Goal: Transaction & Acquisition: Purchase product/service

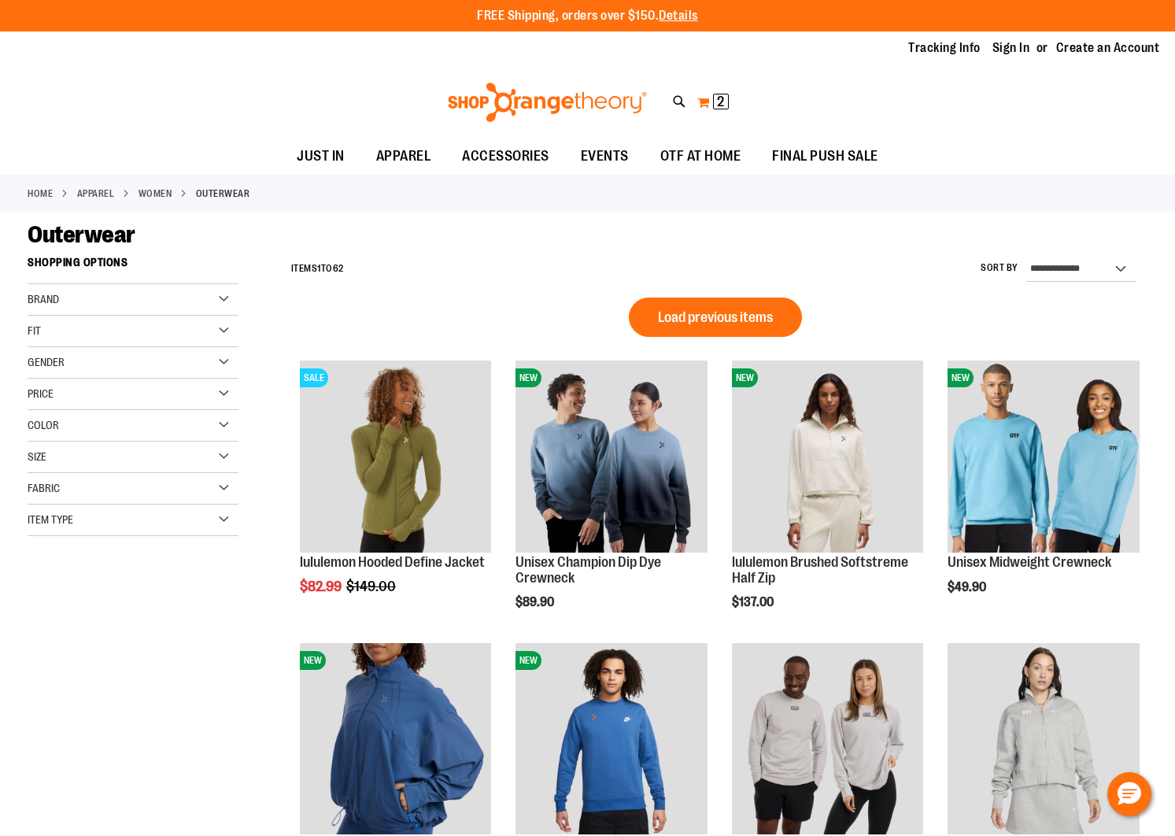
click at [716, 106] on span "2 2 items" at bounding box center [721, 102] width 16 height 16
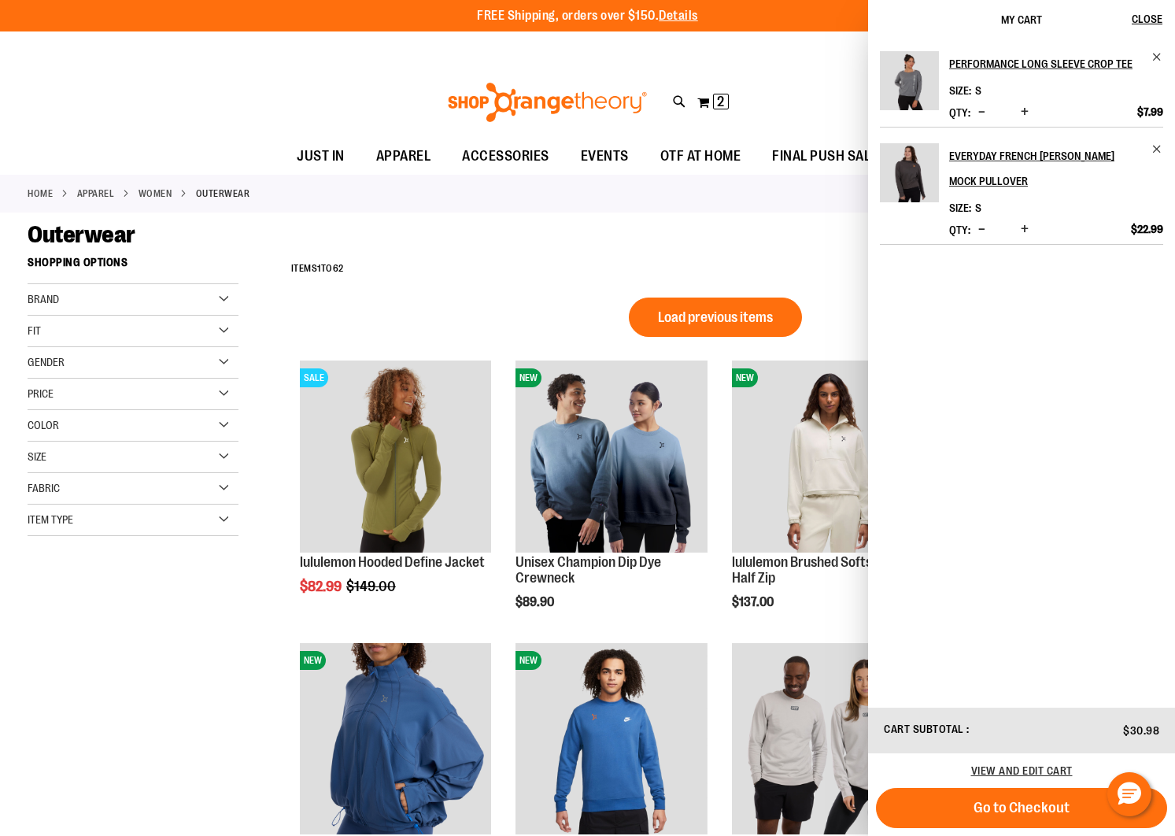
click at [929, 167] on img "Product" at bounding box center [909, 172] width 59 height 59
click at [914, 168] on img "Product" at bounding box center [909, 172] width 59 height 59
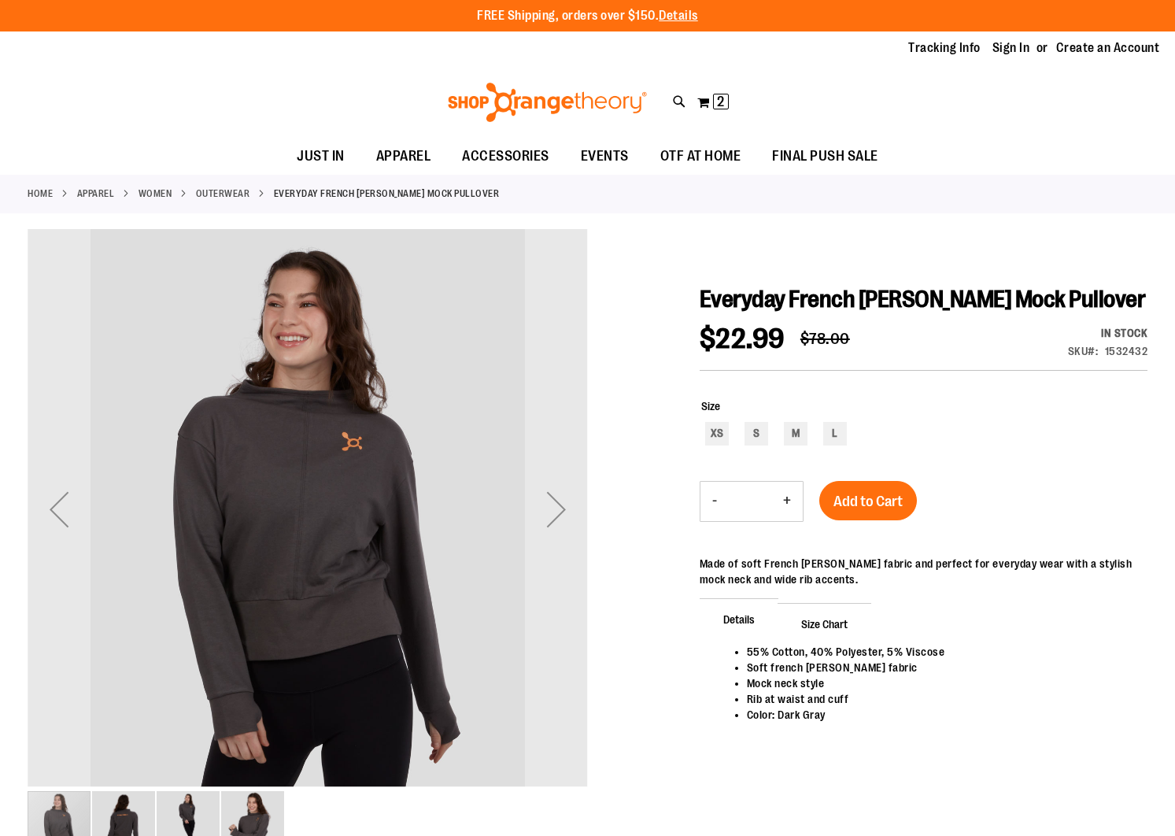
type input "**********"
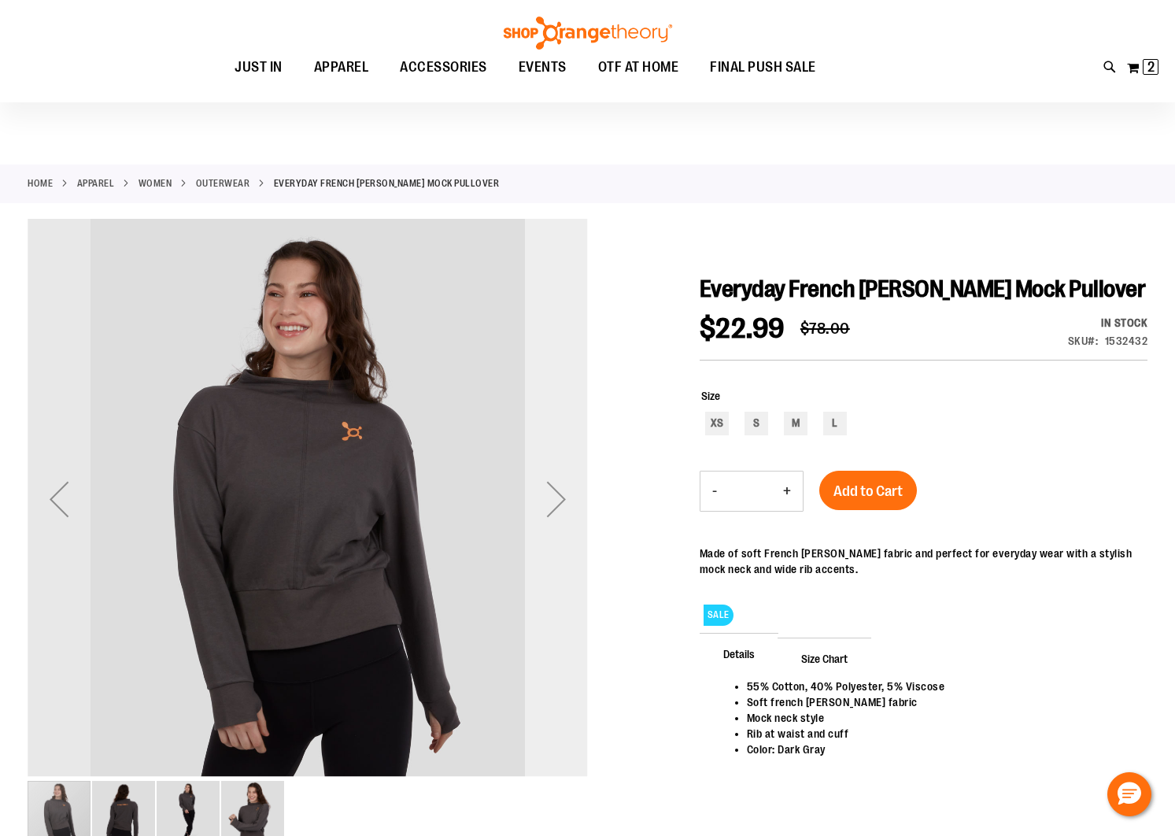
click at [555, 500] on div "Next" at bounding box center [556, 498] width 63 height 63
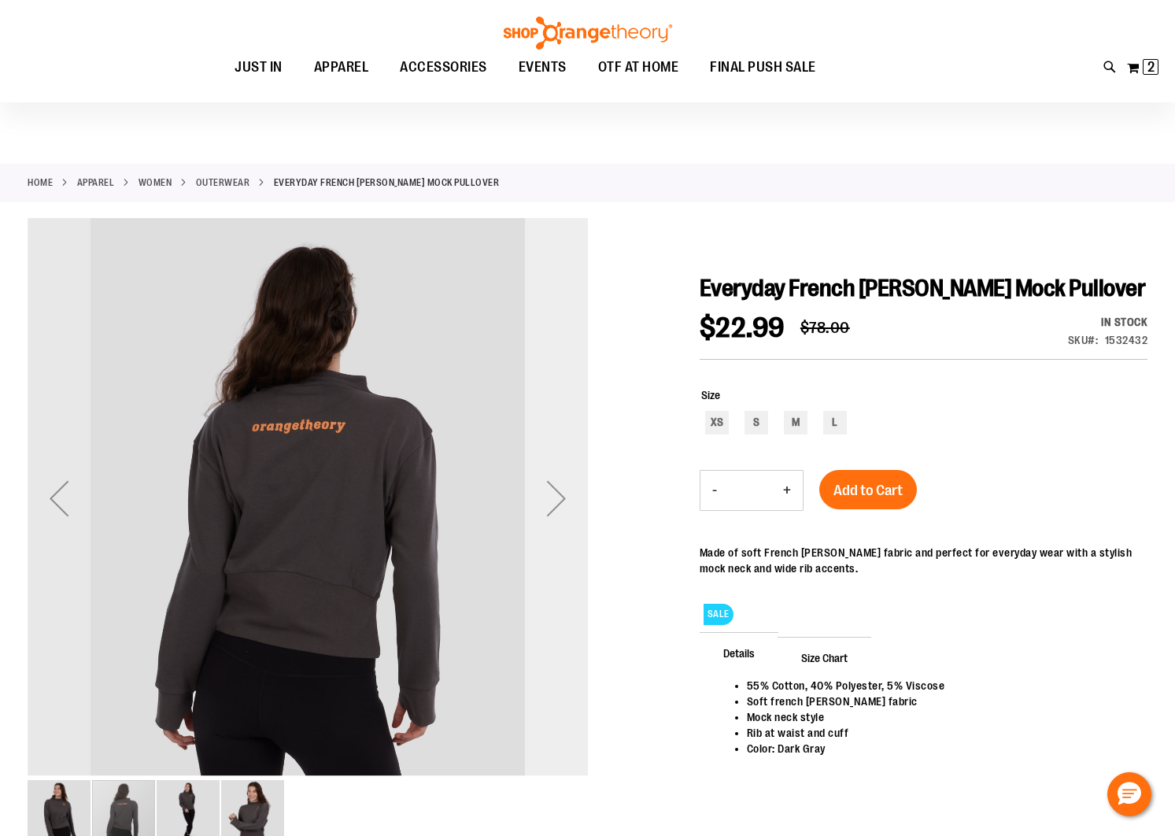
click at [555, 500] on div "Next" at bounding box center [556, 498] width 63 height 63
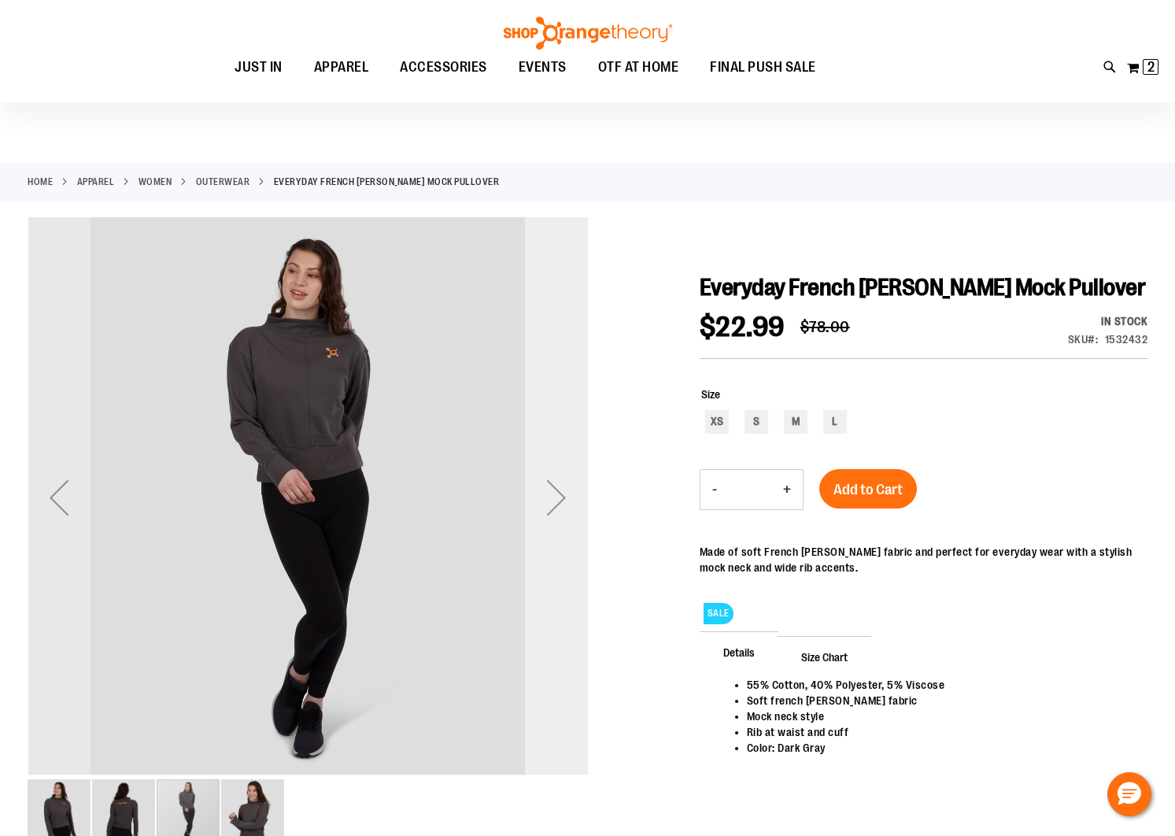
scroll to position [12, 0]
click at [555, 500] on div "Next" at bounding box center [556, 496] width 63 height 63
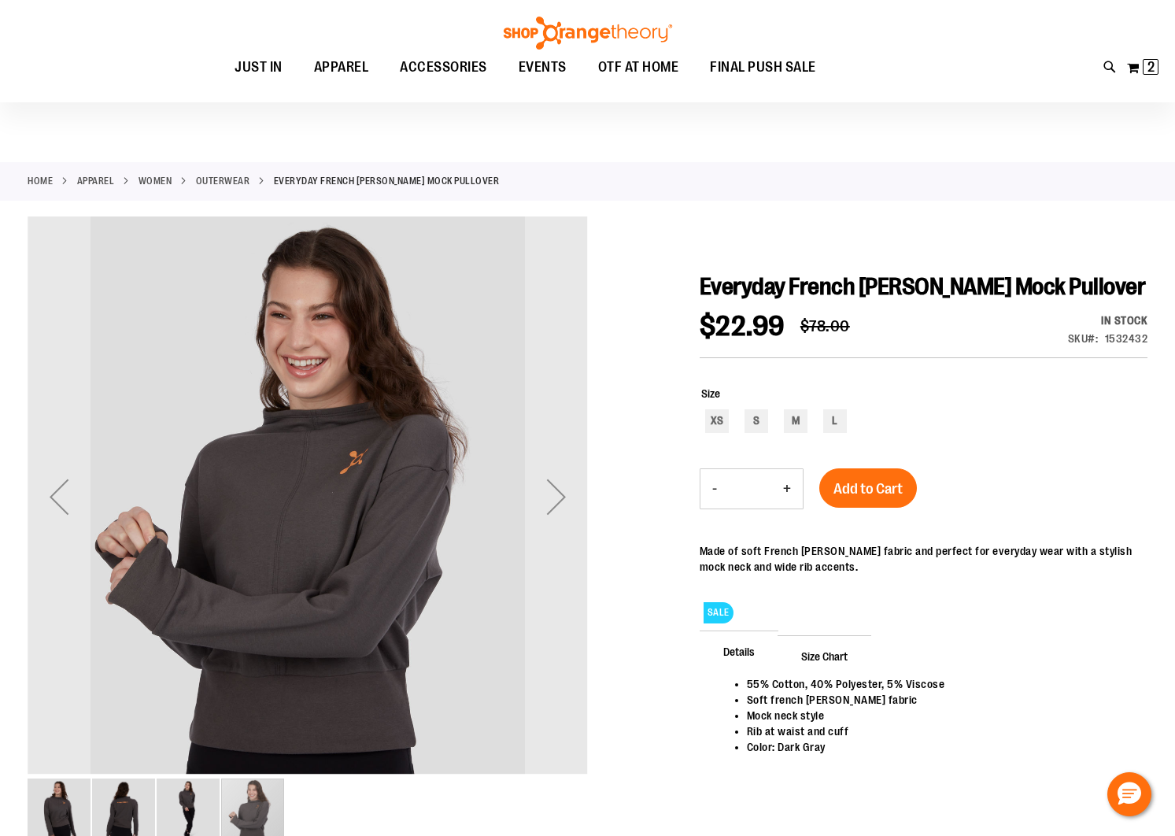
scroll to position [15, 0]
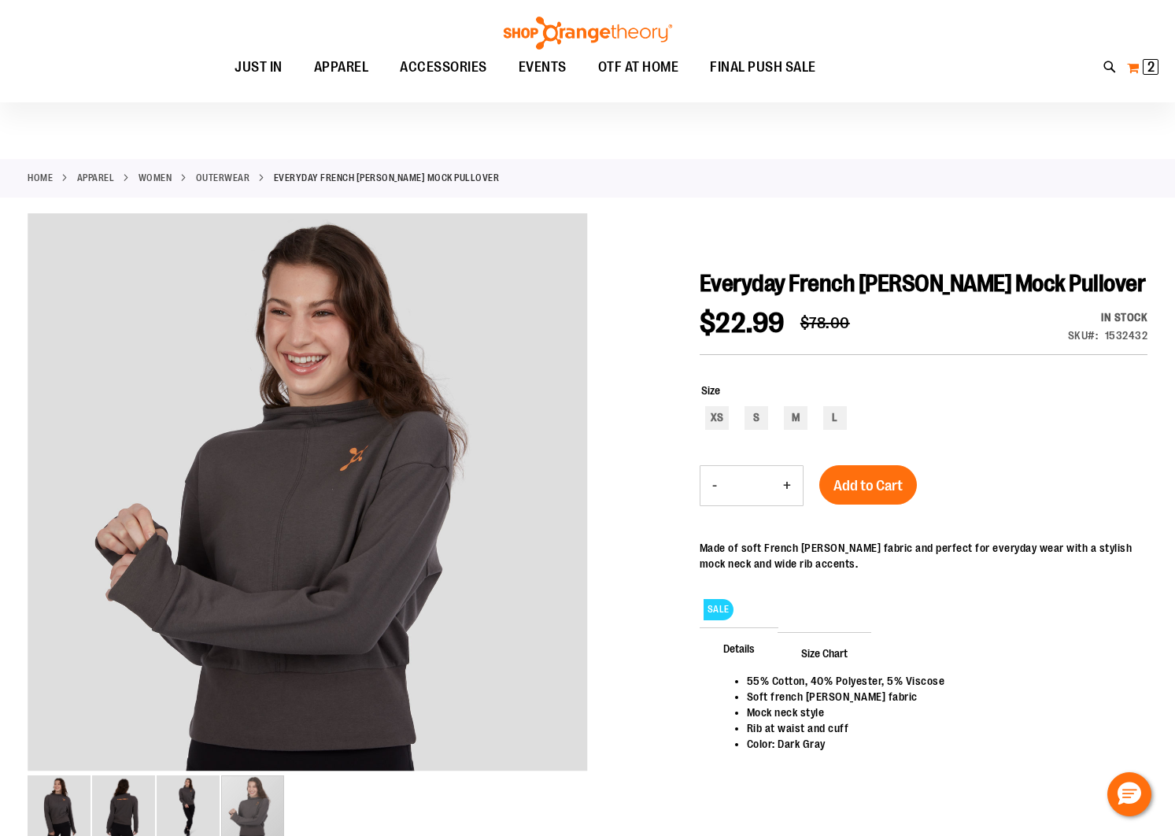
click at [1135, 70] on button "My Cart 2 2 items" at bounding box center [1142, 67] width 33 height 25
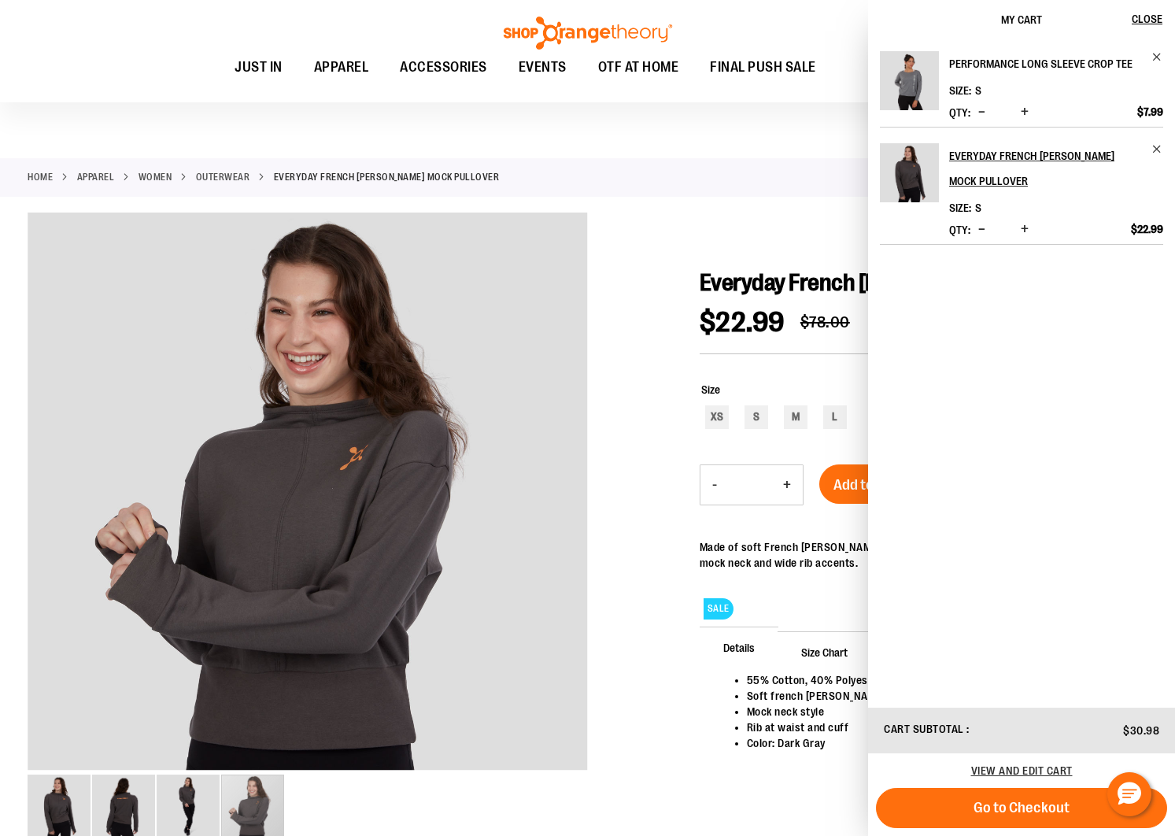
scroll to position [14, 0]
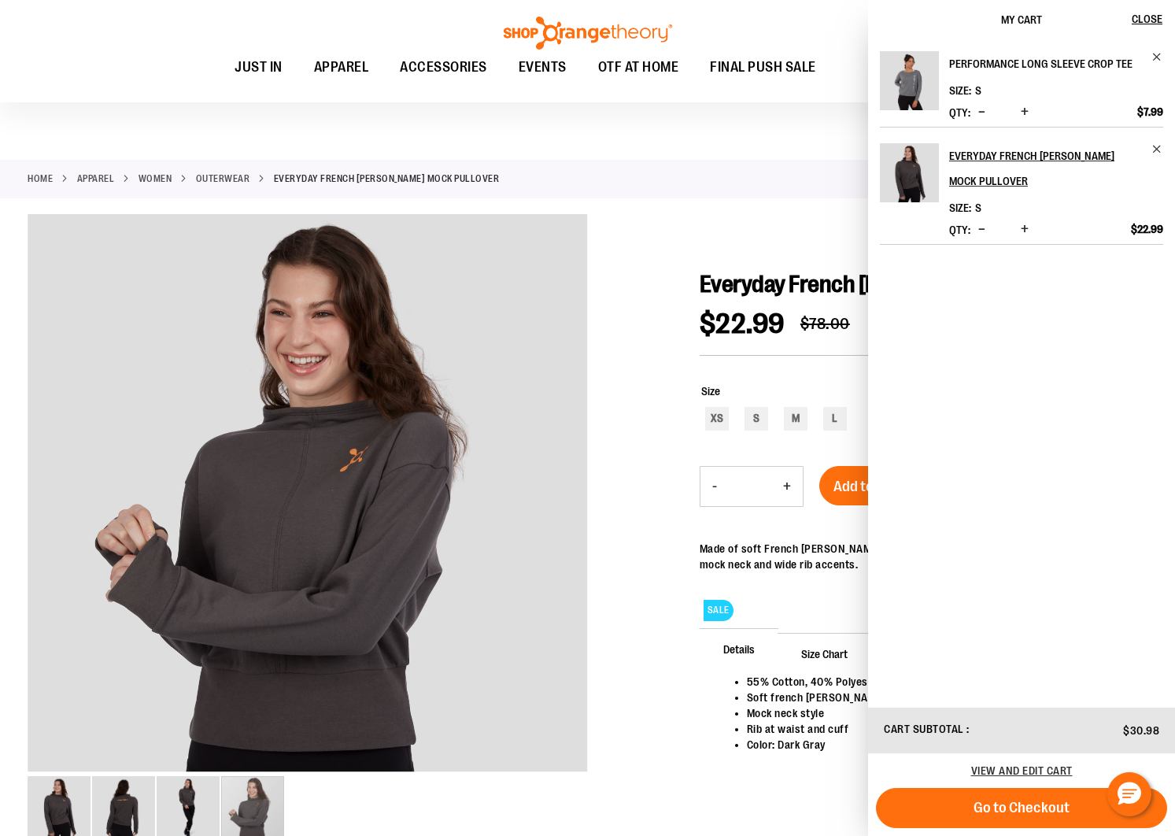
click at [1001, 54] on h2 "Performance Long Sleeve Crop Tee" at bounding box center [1045, 63] width 193 height 25
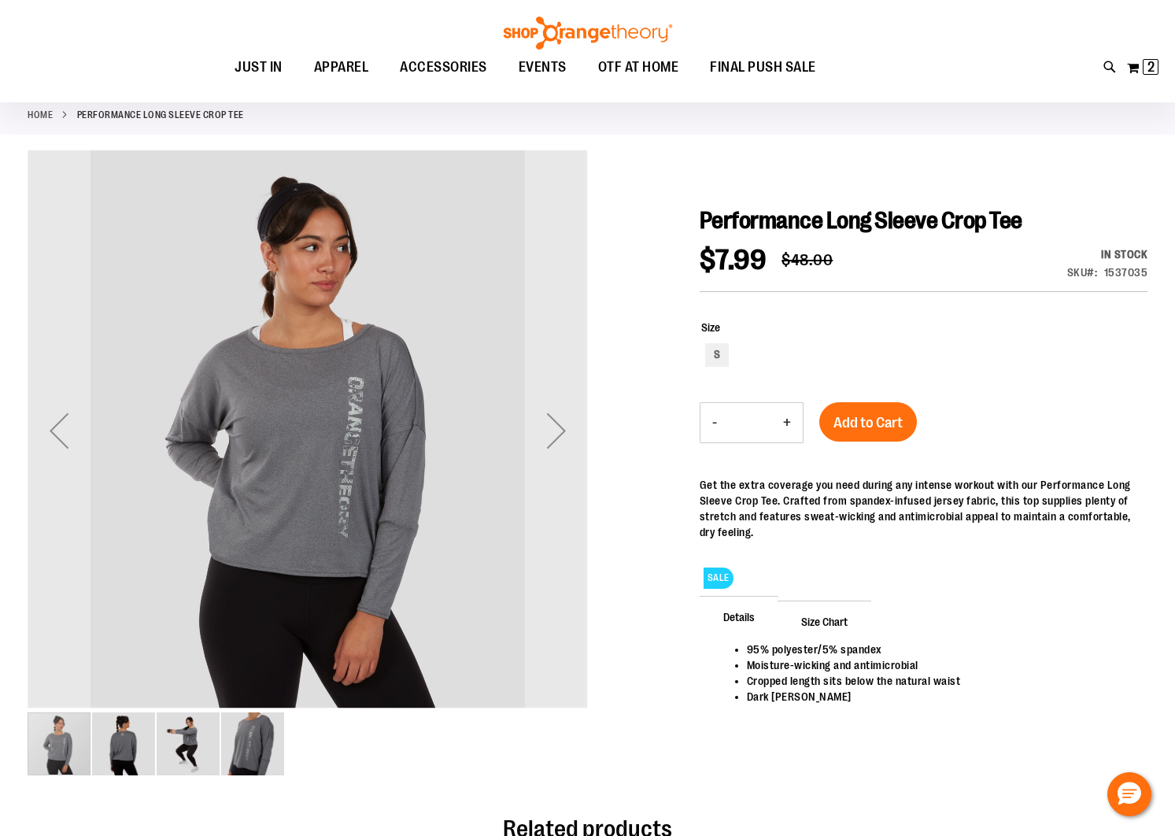
scroll to position [106, 0]
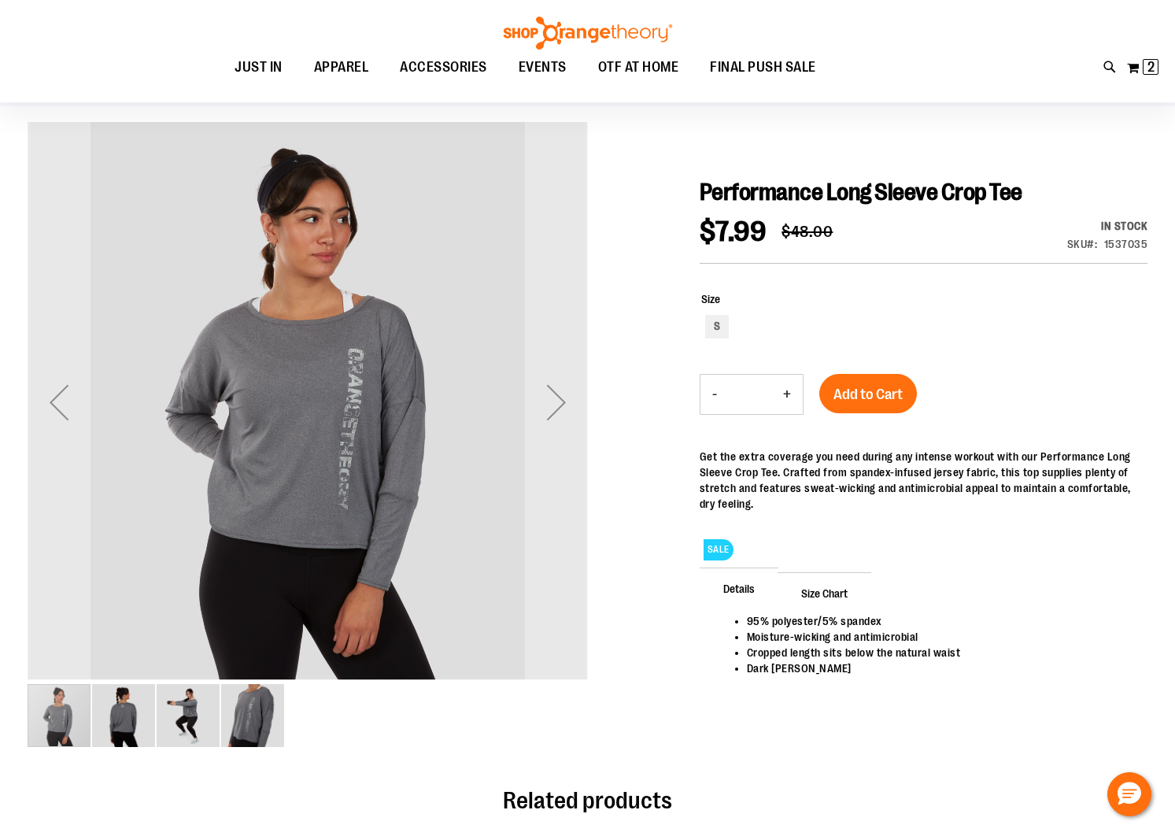
type input "**********"
click at [196, 716] on img "image 3 of 4" at bounding box center [188, 715] width 63 height 63
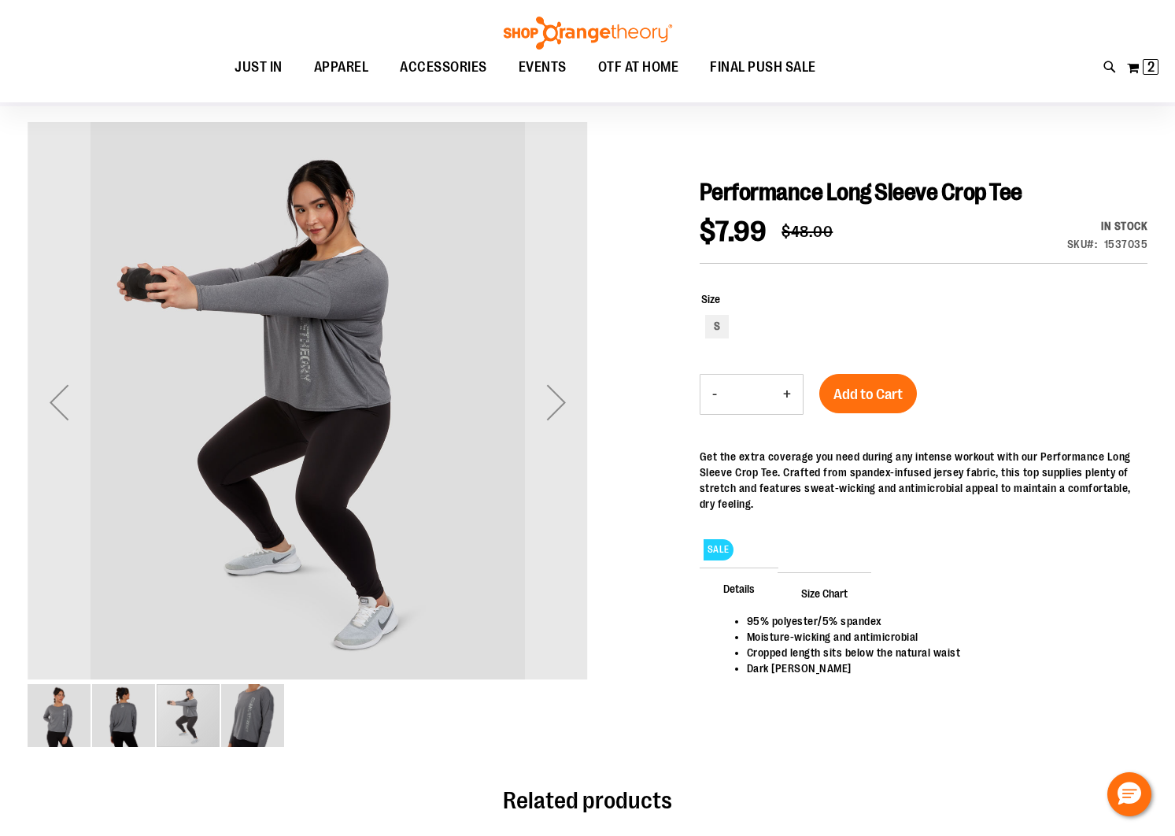
click at [116, 737] on img "image 2 of 4" at bounding box center [123, 715] width 63 height 63
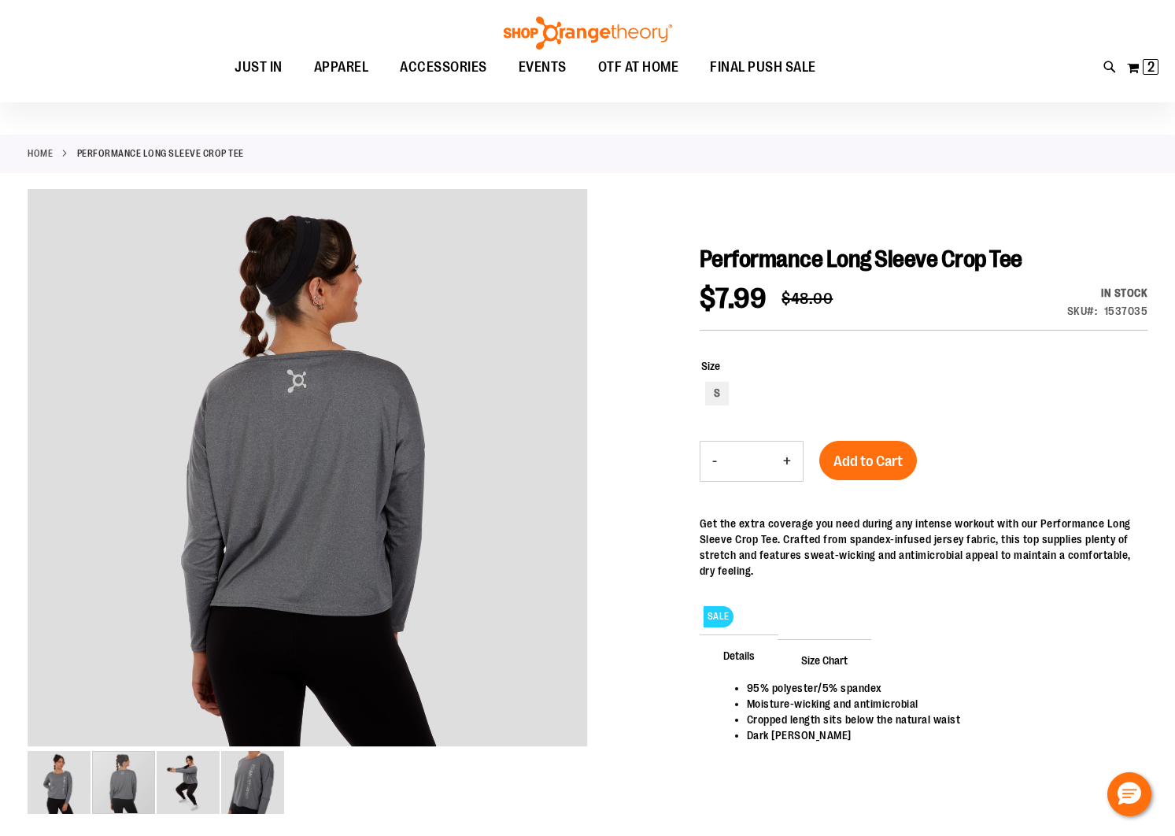
scroll to position [0, 0]
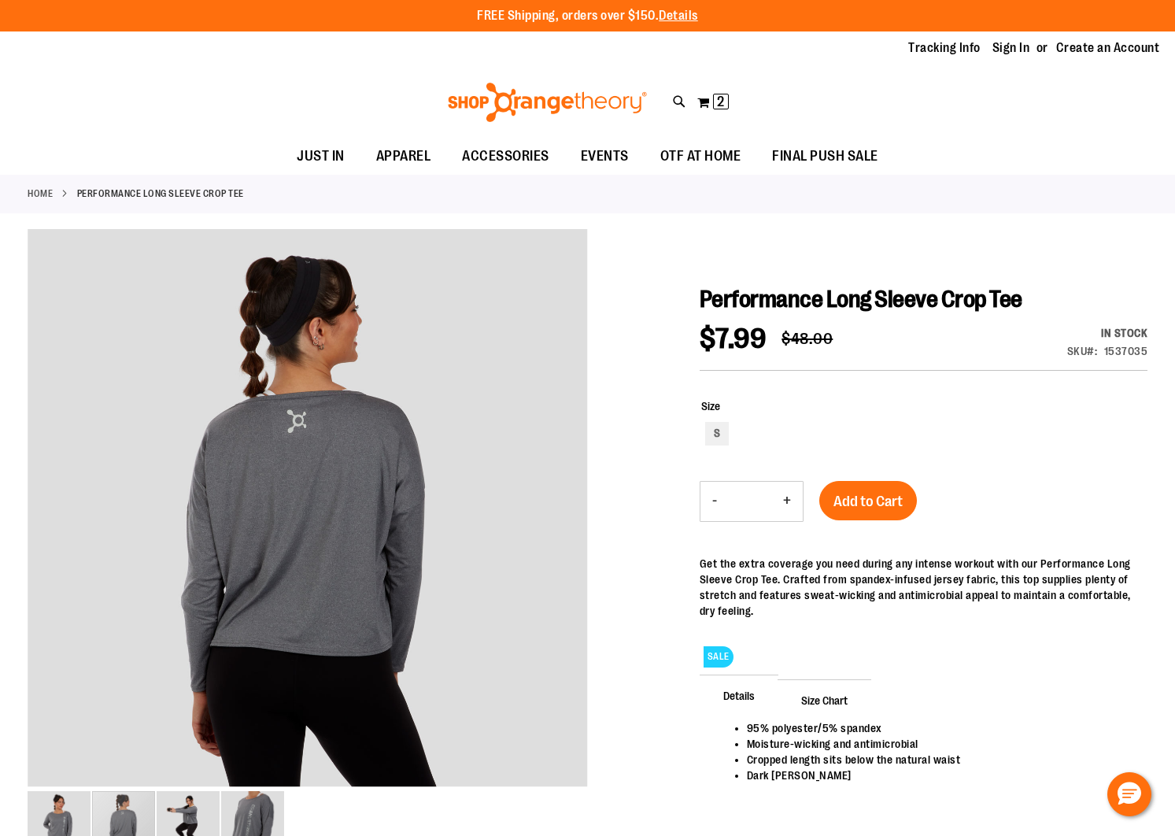
click at [717, 504] on button "-" at bounding box center [714, 501] width 28 height 39
click at [720, 107] on span "2" at bounding box center [720, 102] width 7 height 16
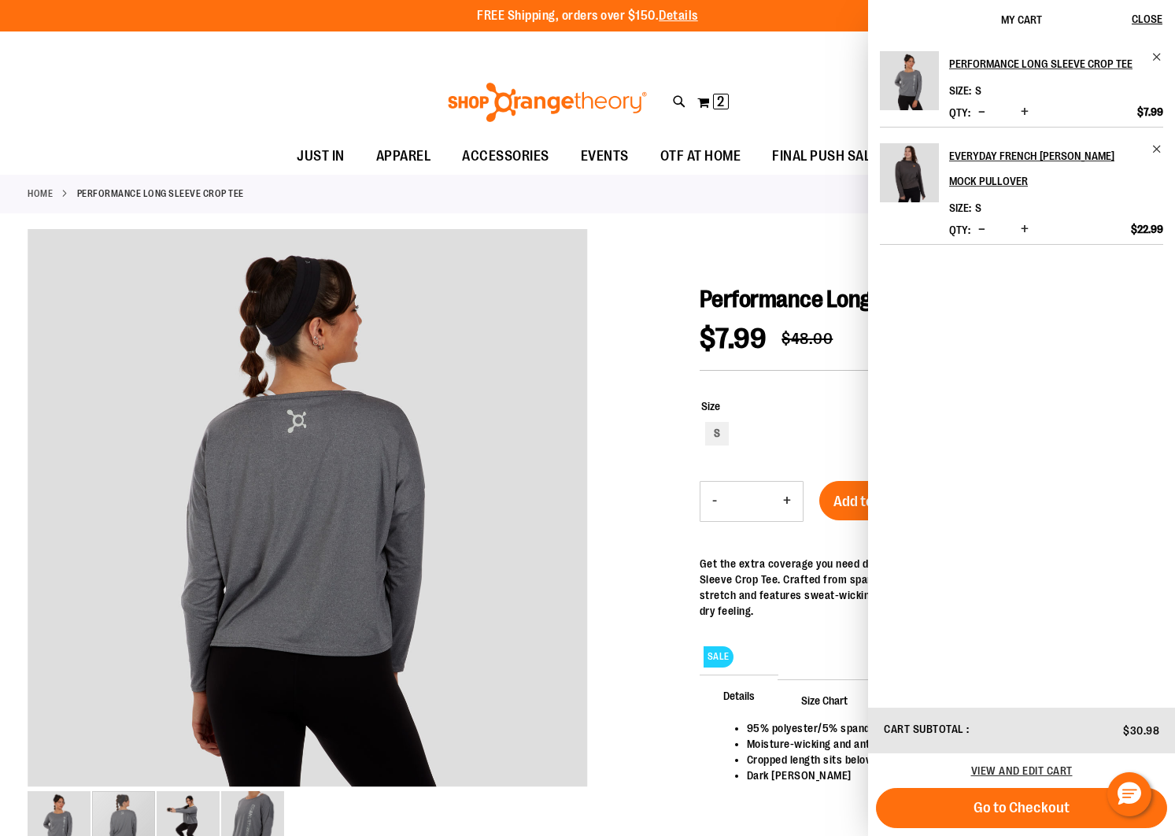
click at [984, 108] on span "Decrease product quantity" at bounding box center [981, 112] width 7 height 16
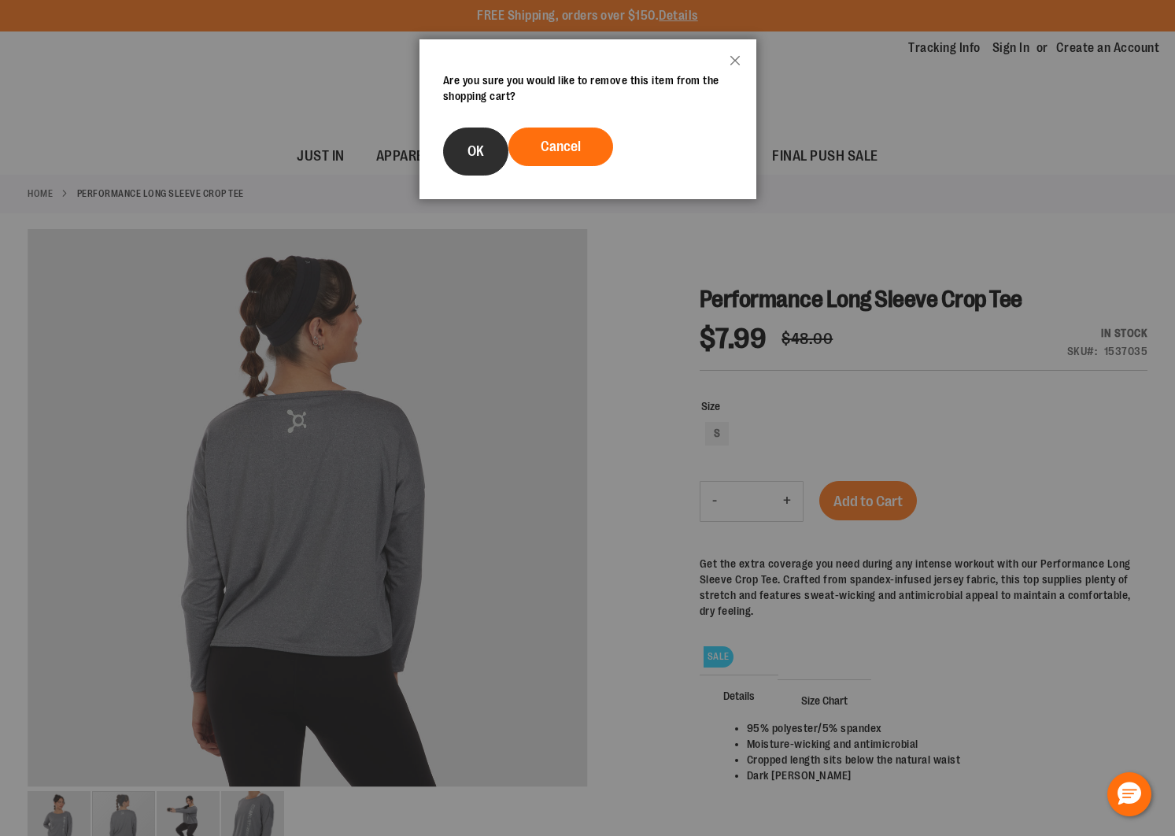
click at [472, 151] on span "OK" at bounding box center [475, 151] width 17 height 16
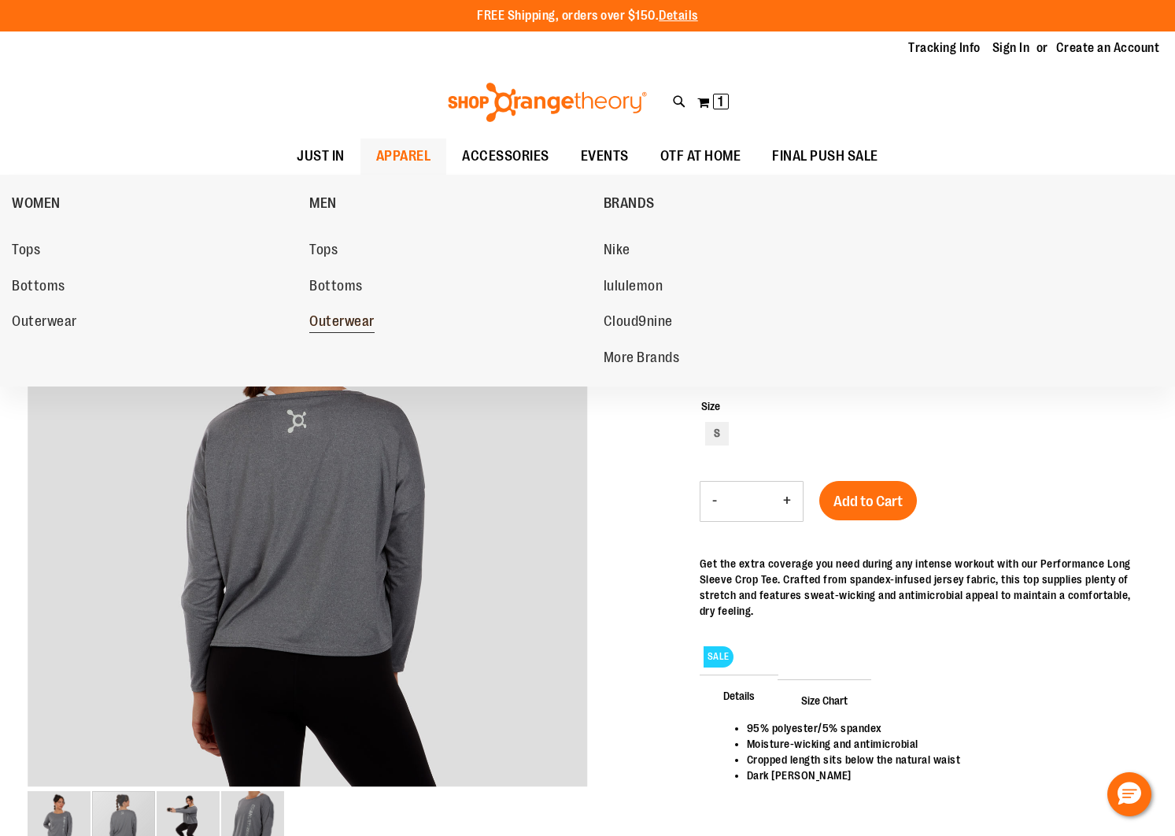
click at [341, 323] on span "Outerwear" at bounding box center [341, 323] width 65 height 20
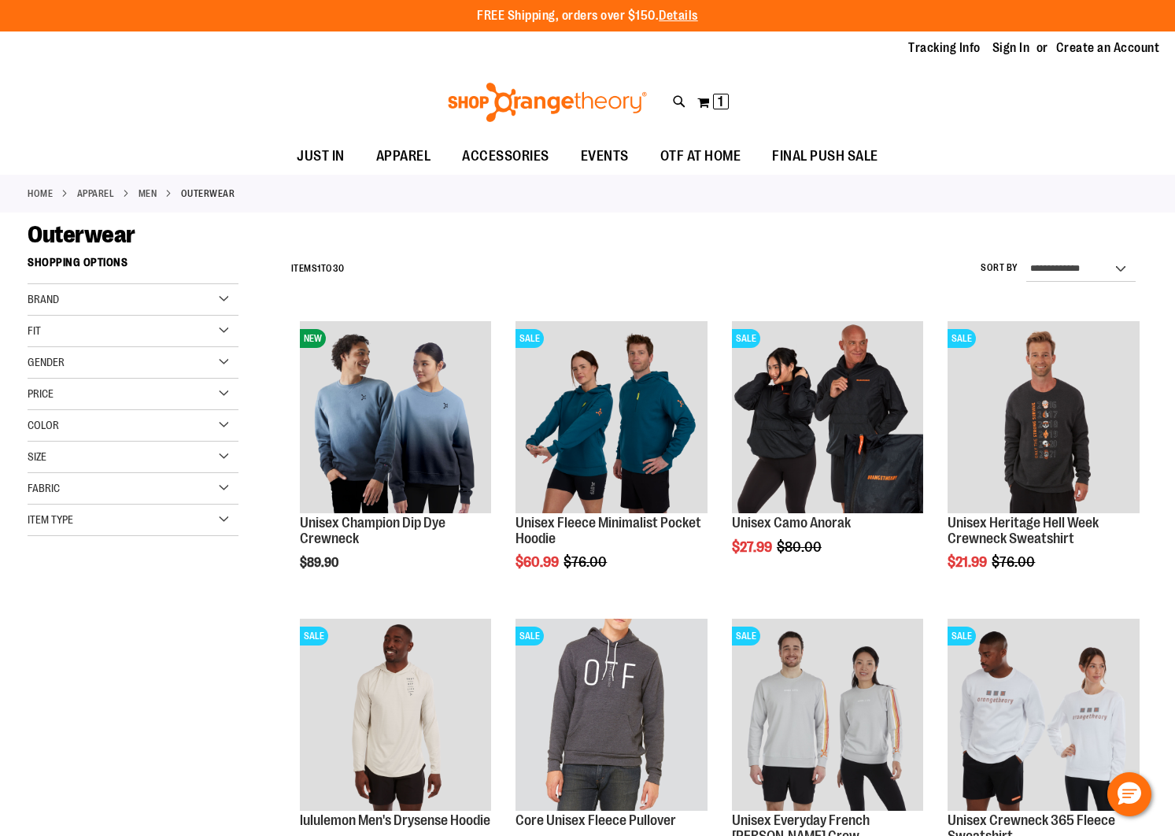
type input "**********"
click at [234, 520] on div "Item Type" at bounding box center [133, 519] width 211 height 31
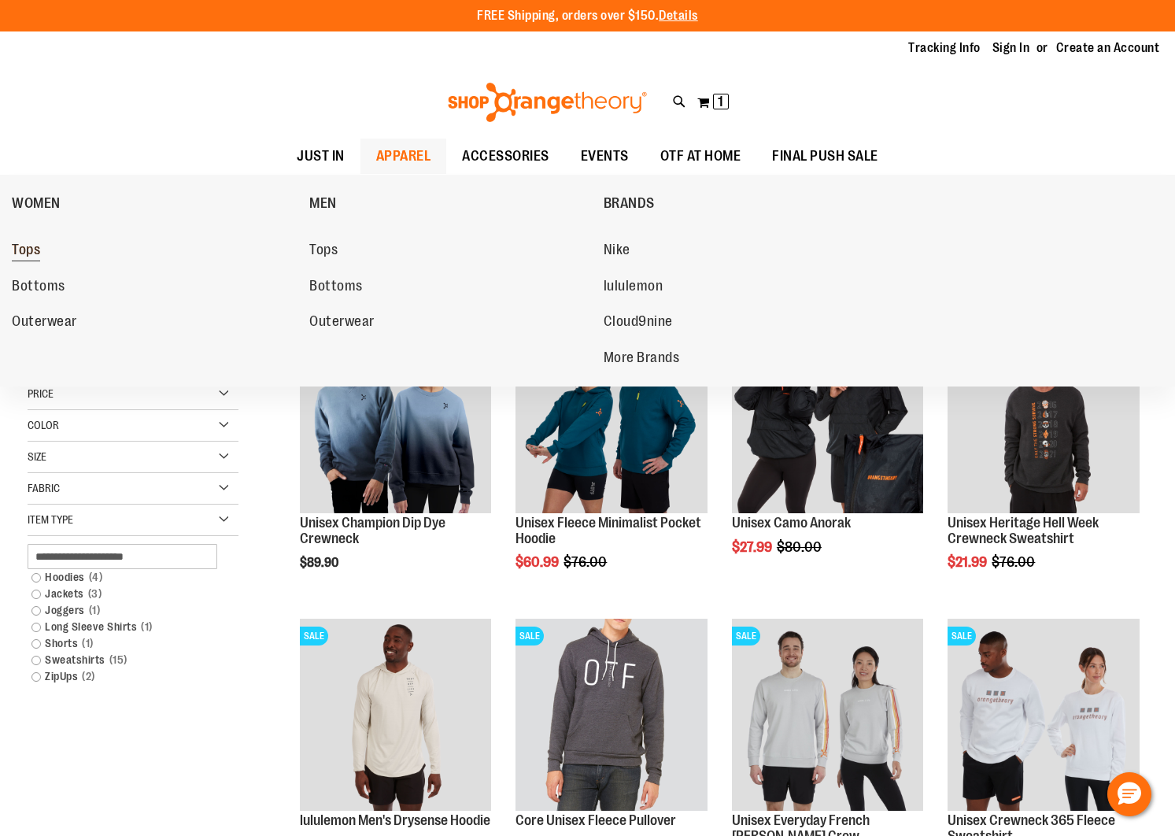
click at [31, 249] on span "Tops" at bounding box center [26, 252] width 28 height 20
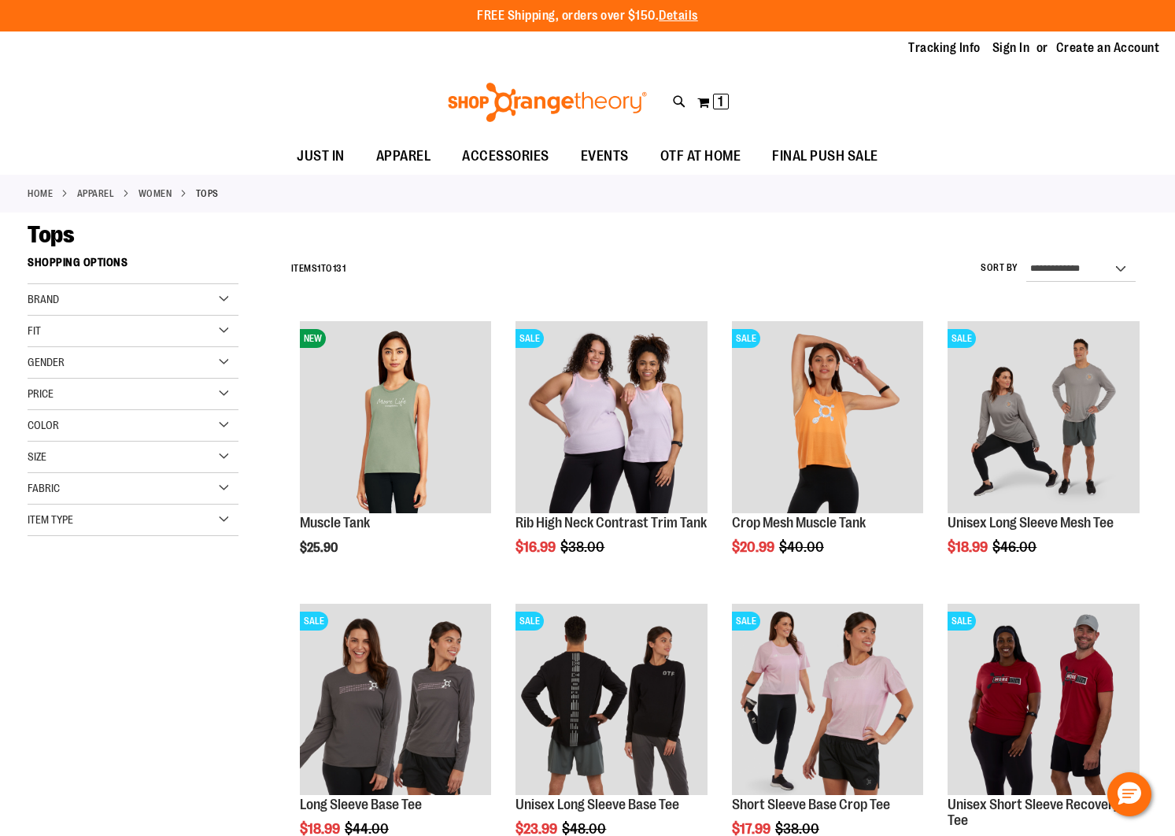
type input "**********"
click at [90, 524] on div "Item Type" at bounding box center [133, 519] width 211 height 31
click at [32, 589] on link "Long Sleeve Shirts 10 items" at bounding box center [125, 593] width 202 height 17
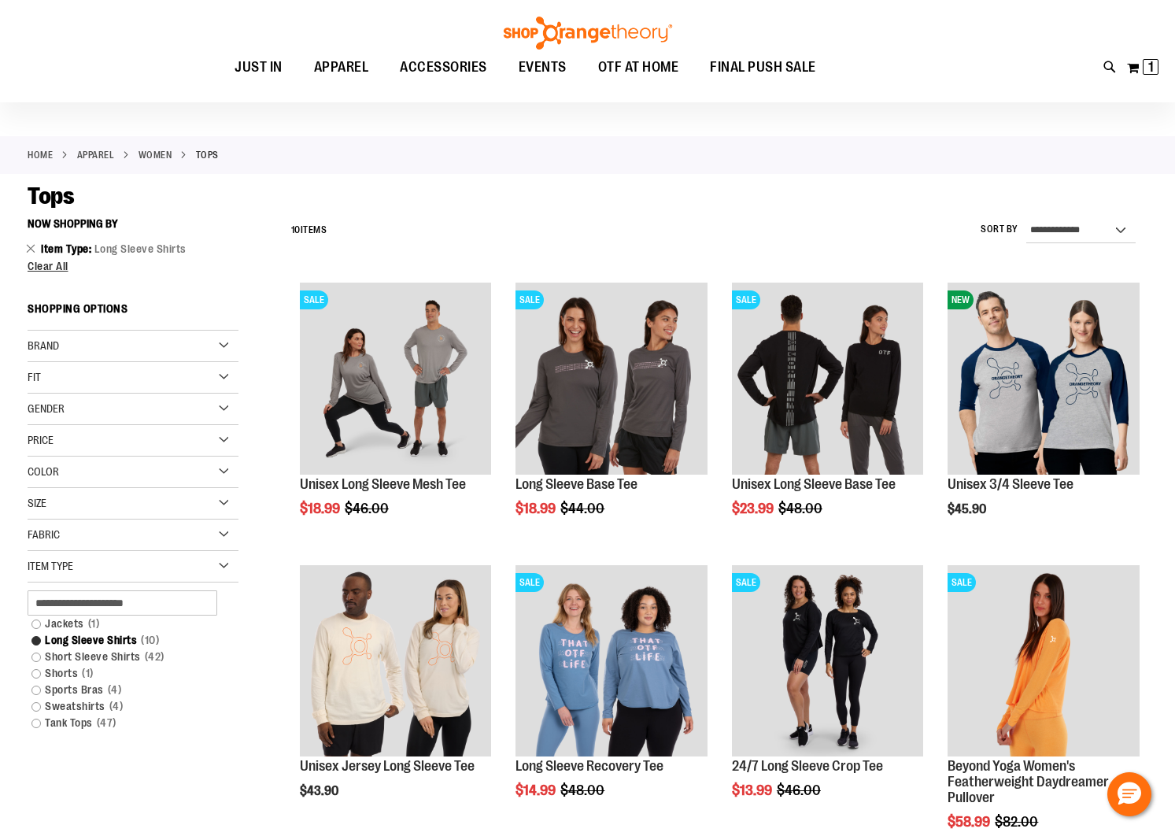
scroll to position [39, 0]
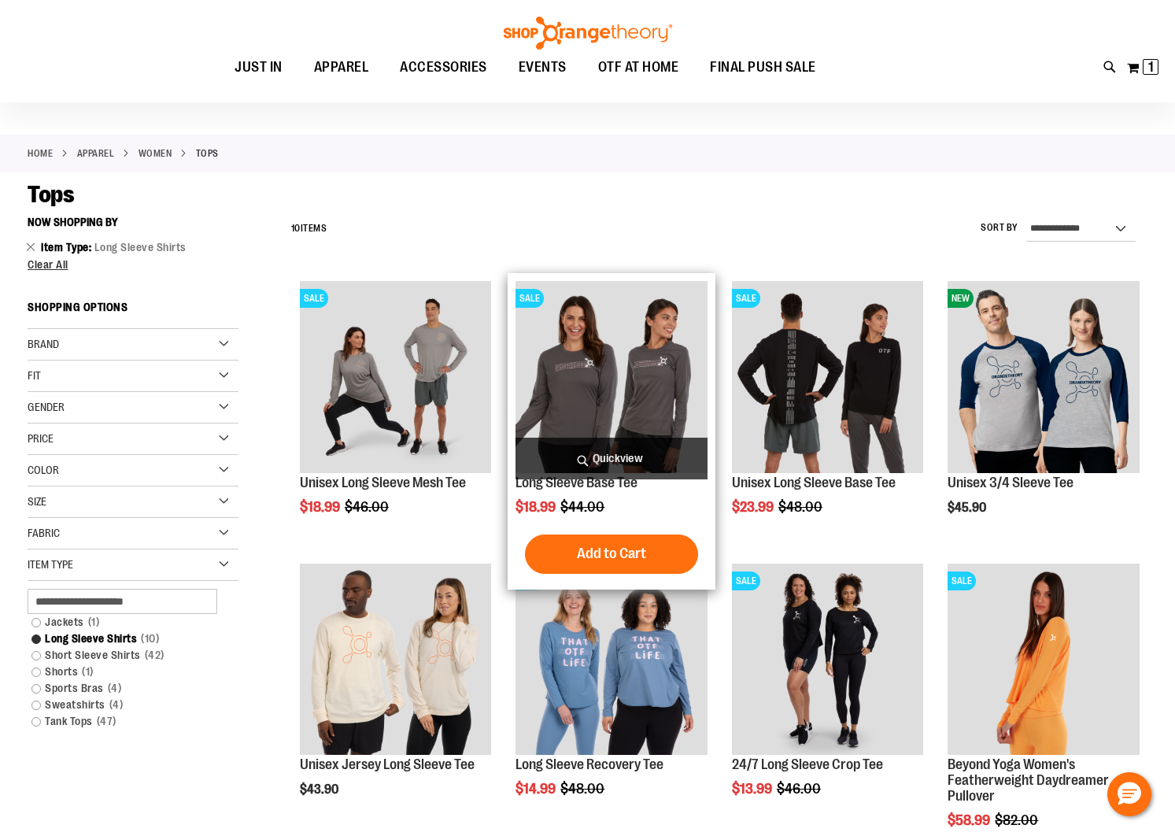
click at [596, 408] on img "product" at bounding box center [611, 377] width 192 height 192
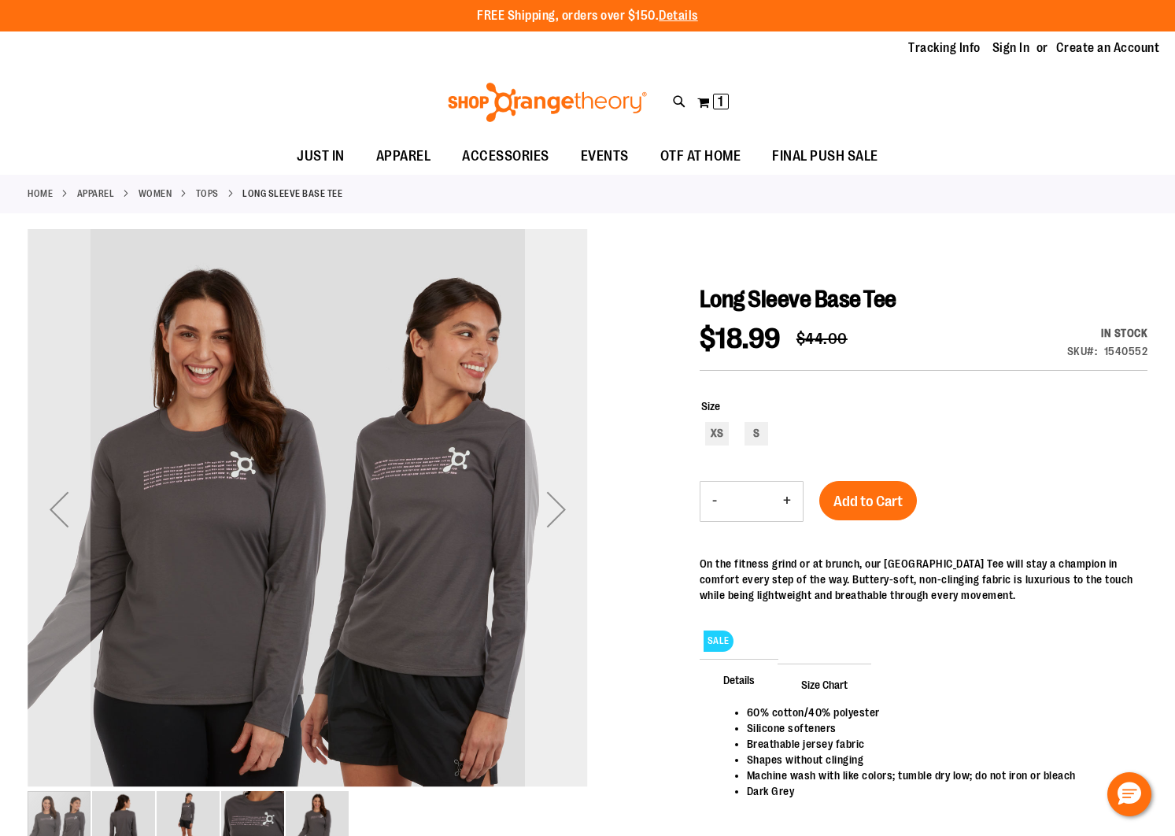
type input "**********"
click at [559, 524] on div "Next" at bounding box center [556, 509] width 63 height 63
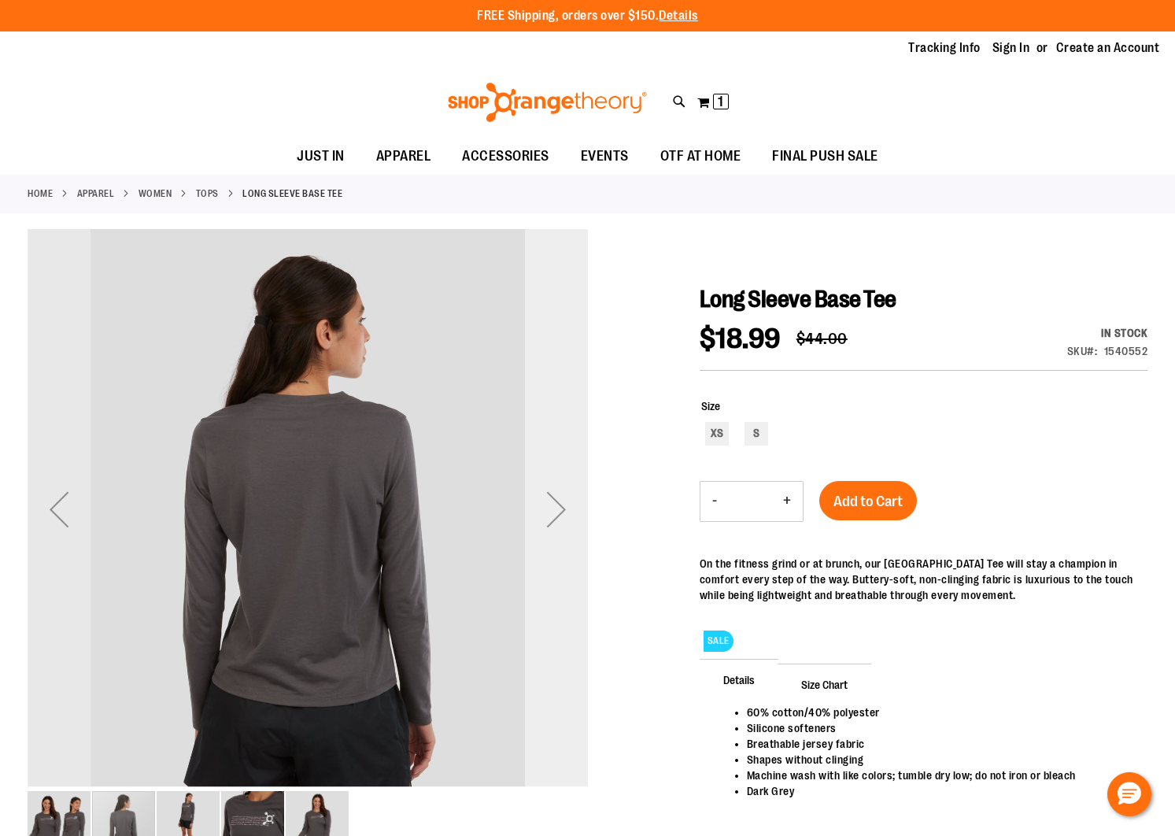
click at [559, 524] on div "Next" at bounding box center [556, 509] width 63 height 63
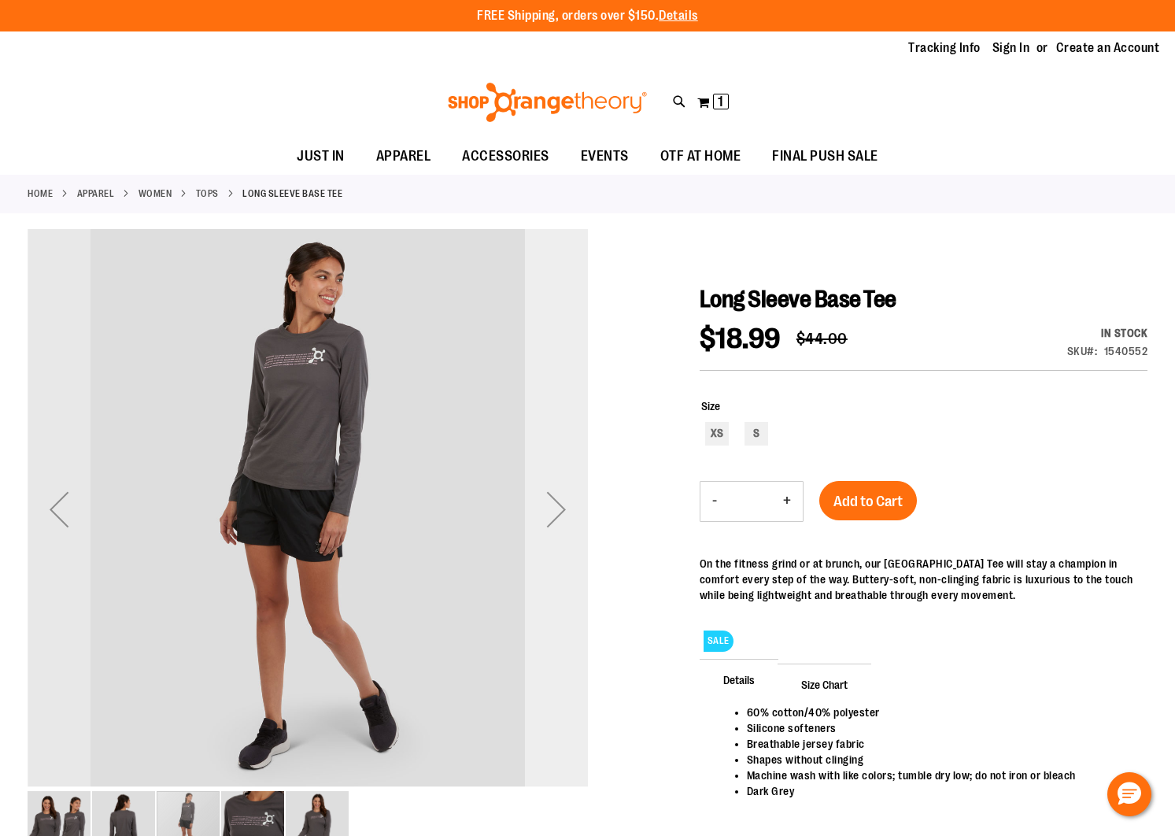
click at [559, 524] on div "Next" at bounding box center [556, 509] width 63 height 63
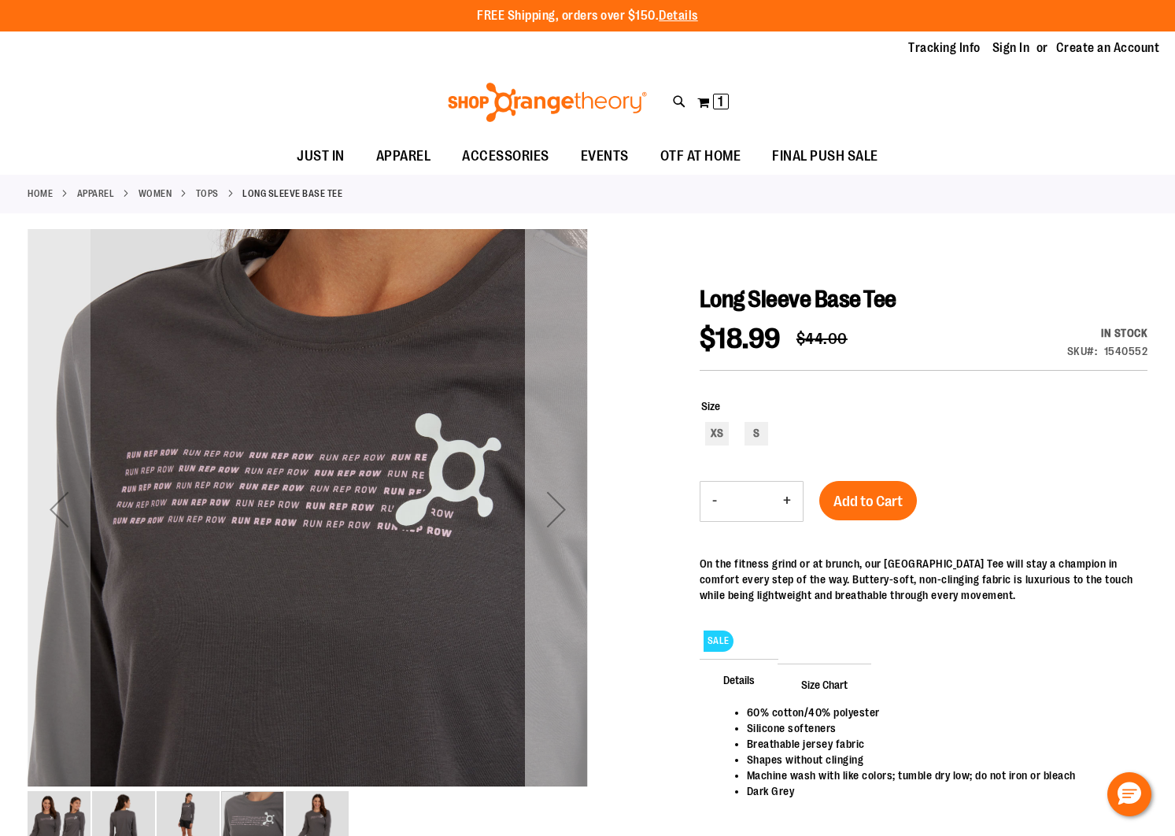
click at [531, 488] on div "Next" at bounding box center [556, 509] width 63 height 63
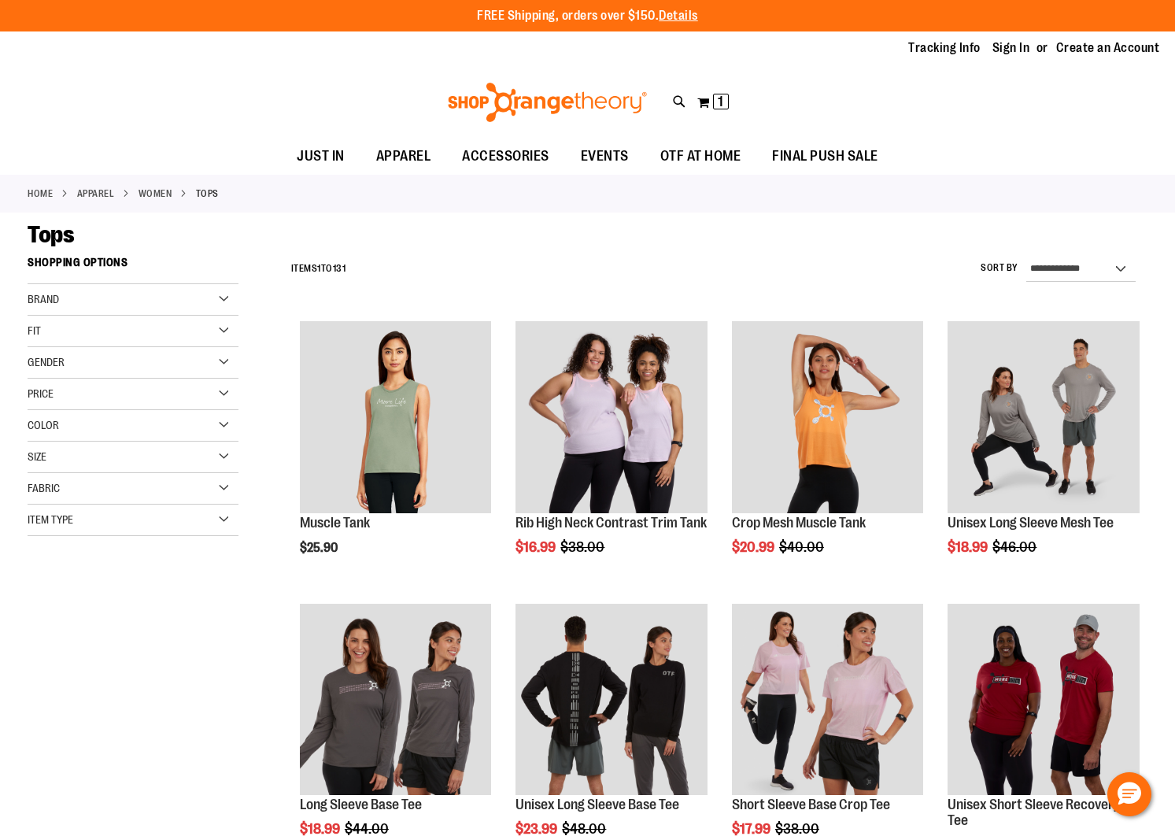
scroll to position [129, 0]
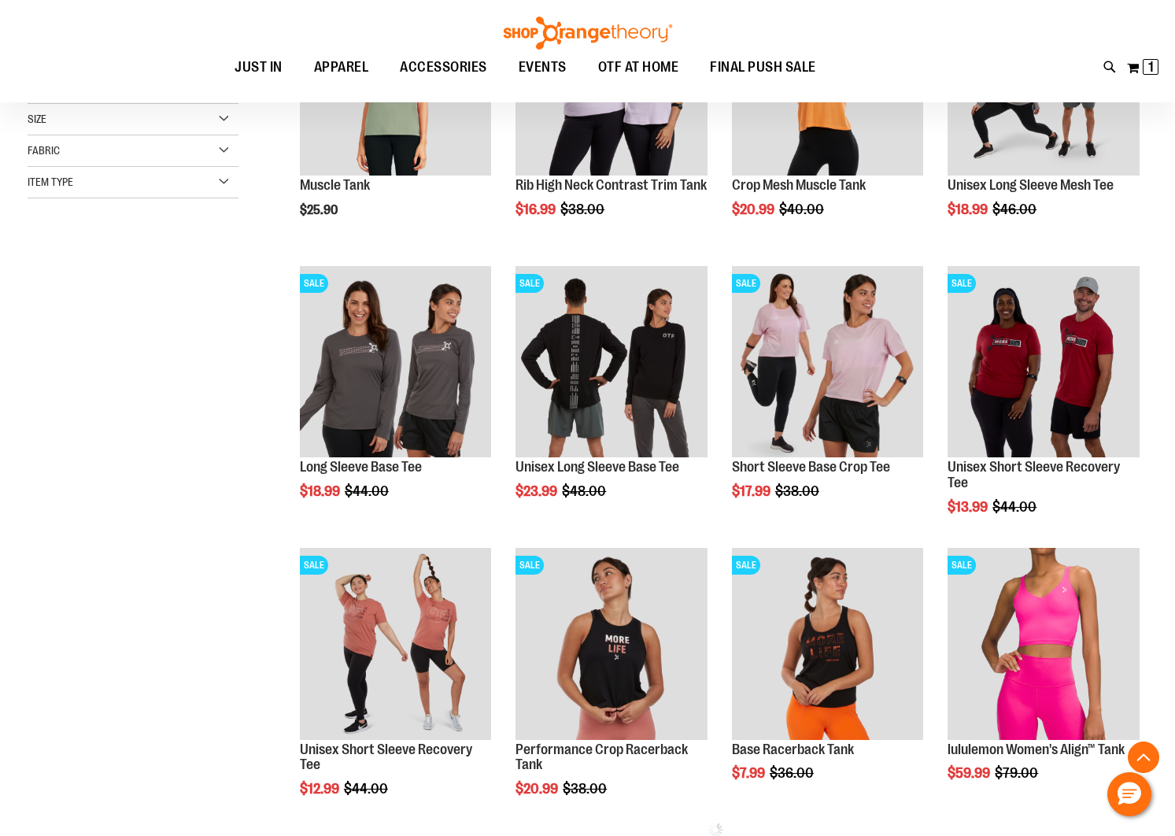
scroll to position [453, 0]
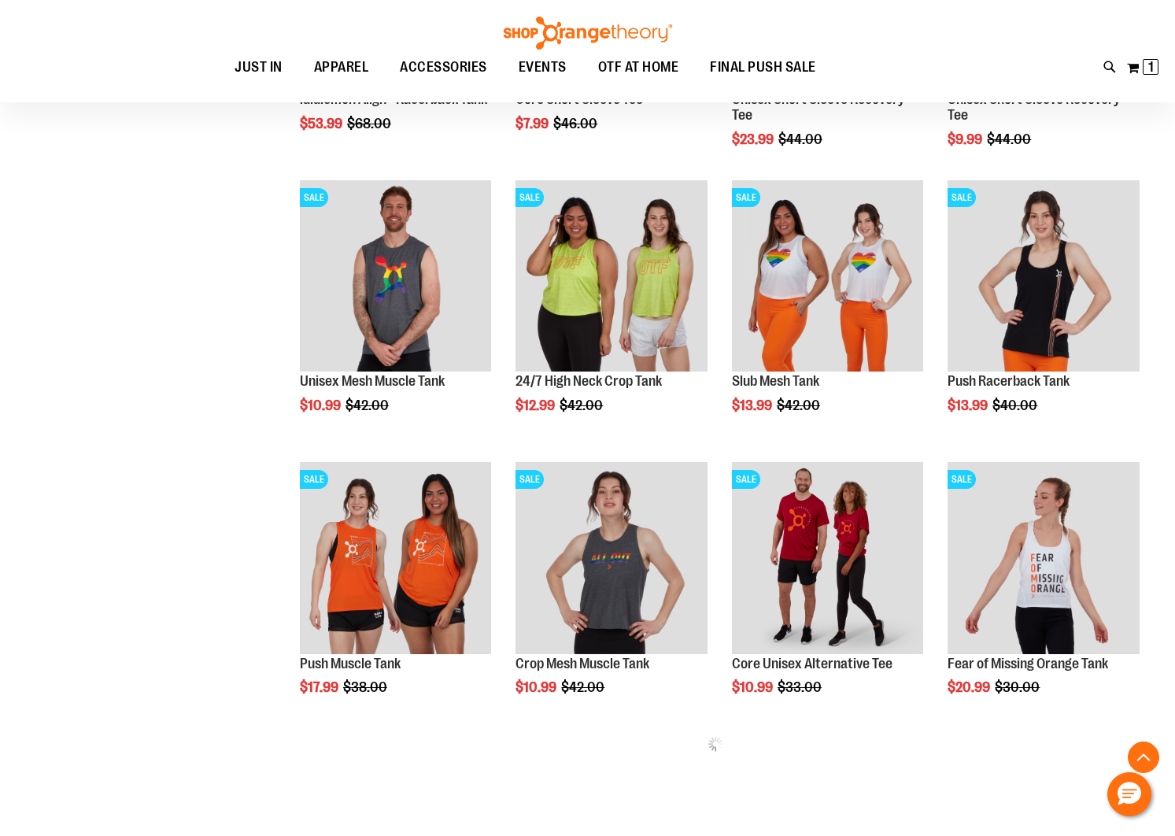
scroll to position [1286, 0]
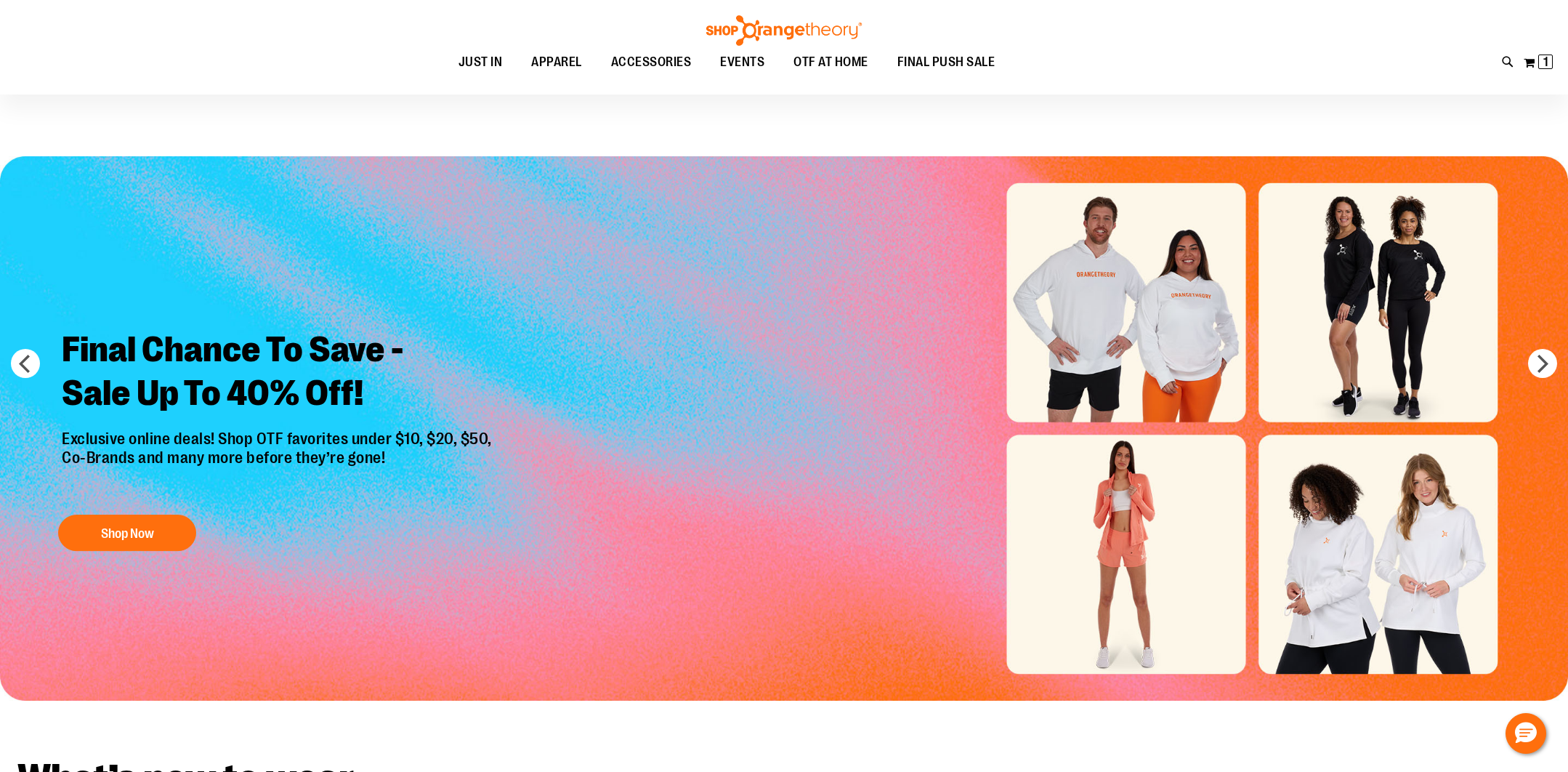
scroll to position [7, 0]
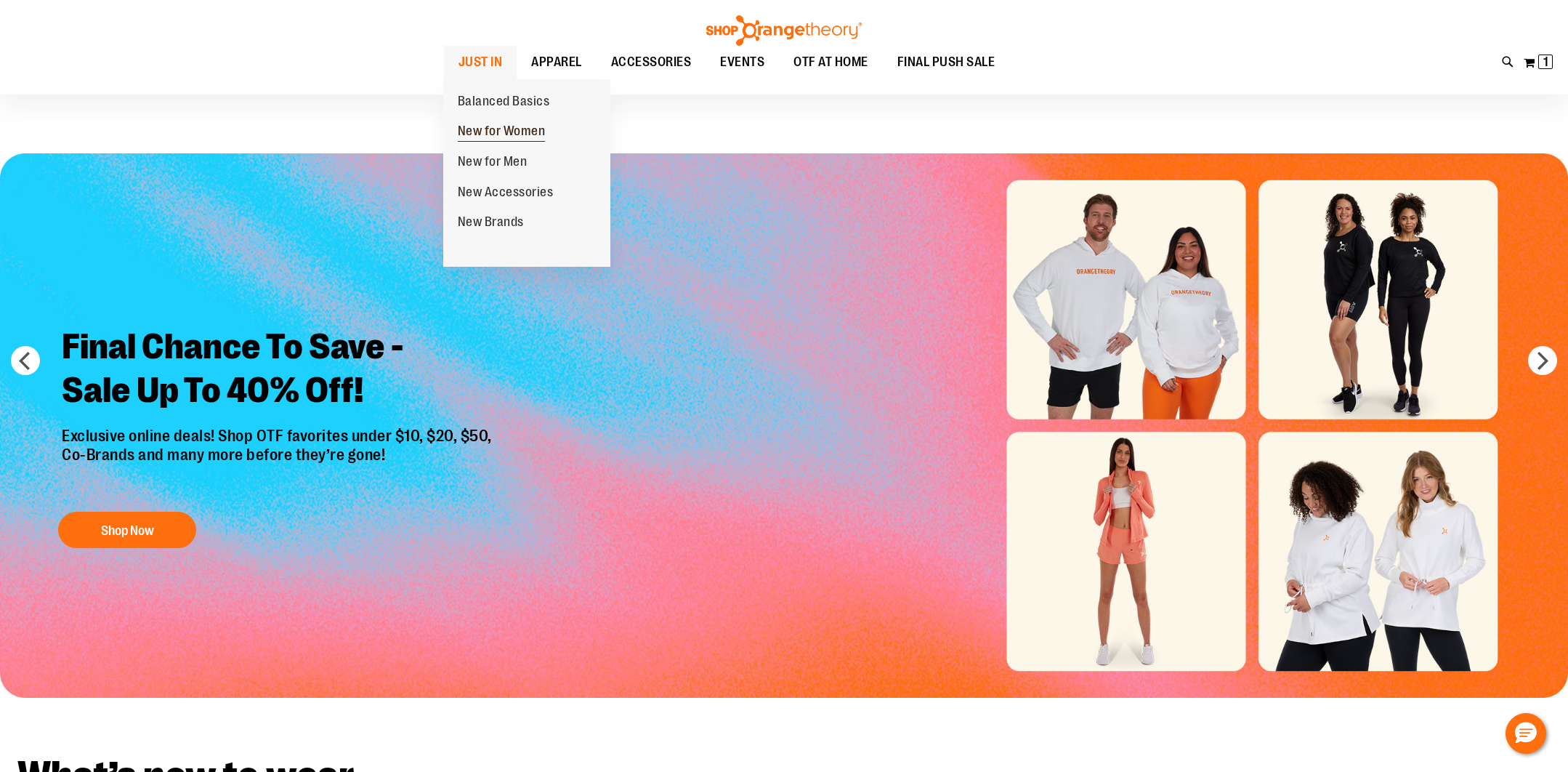
type input "**********"
click at [476, 127] on span "New for Women" at bounding box center [501, 133] width 88 height 18
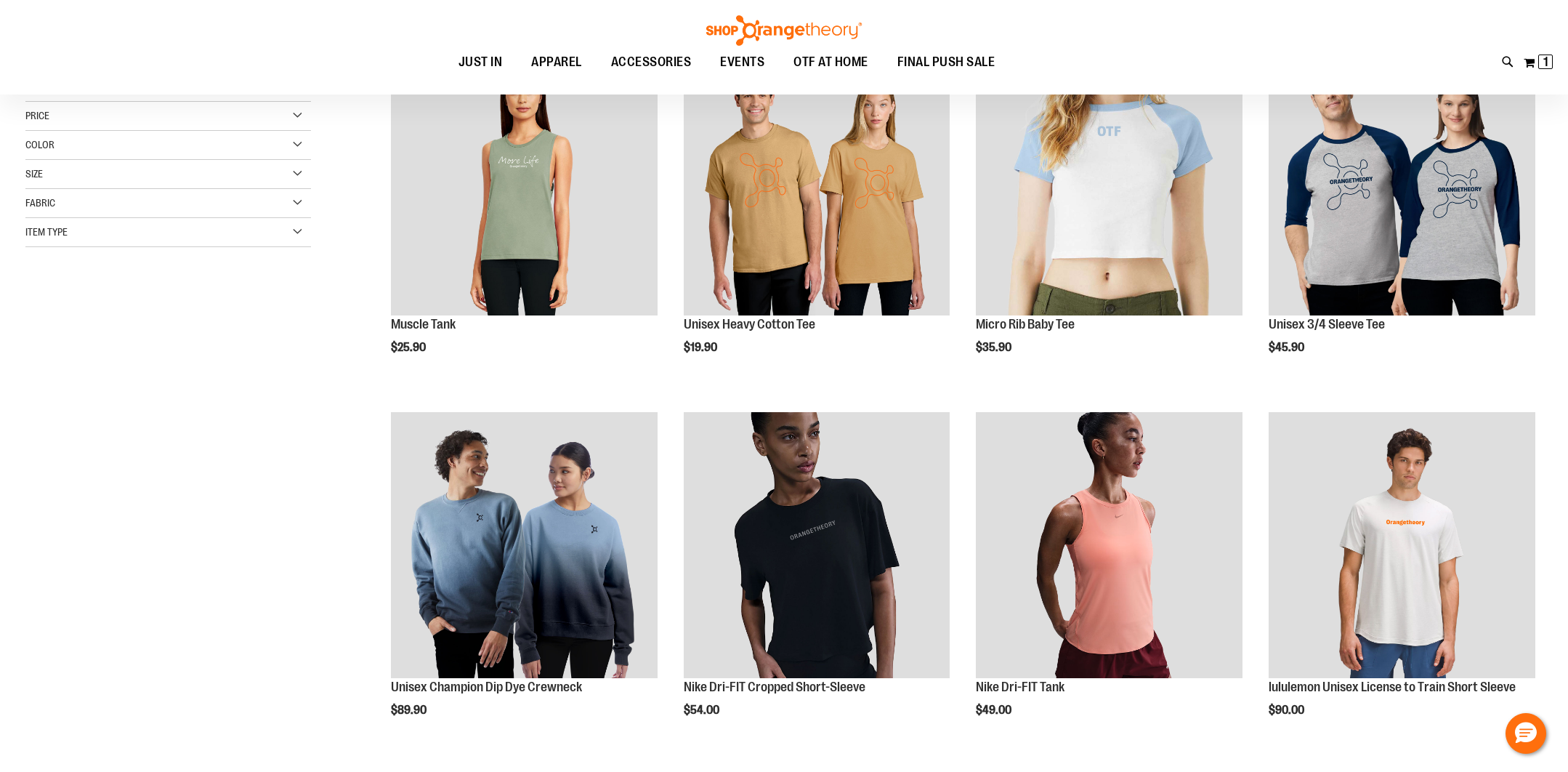
scroll to position [107, 0]
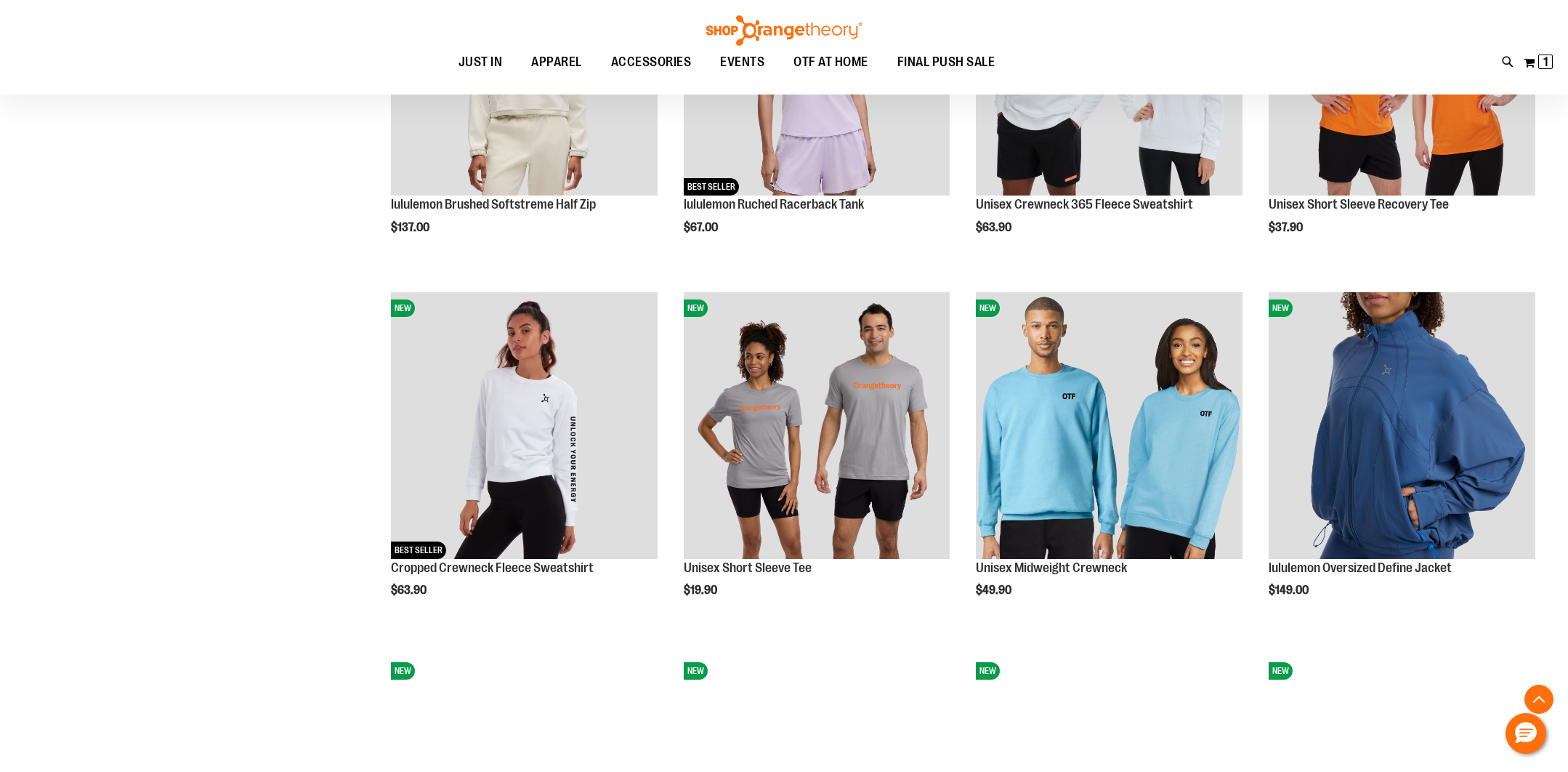
scroll to position [1204, 0]
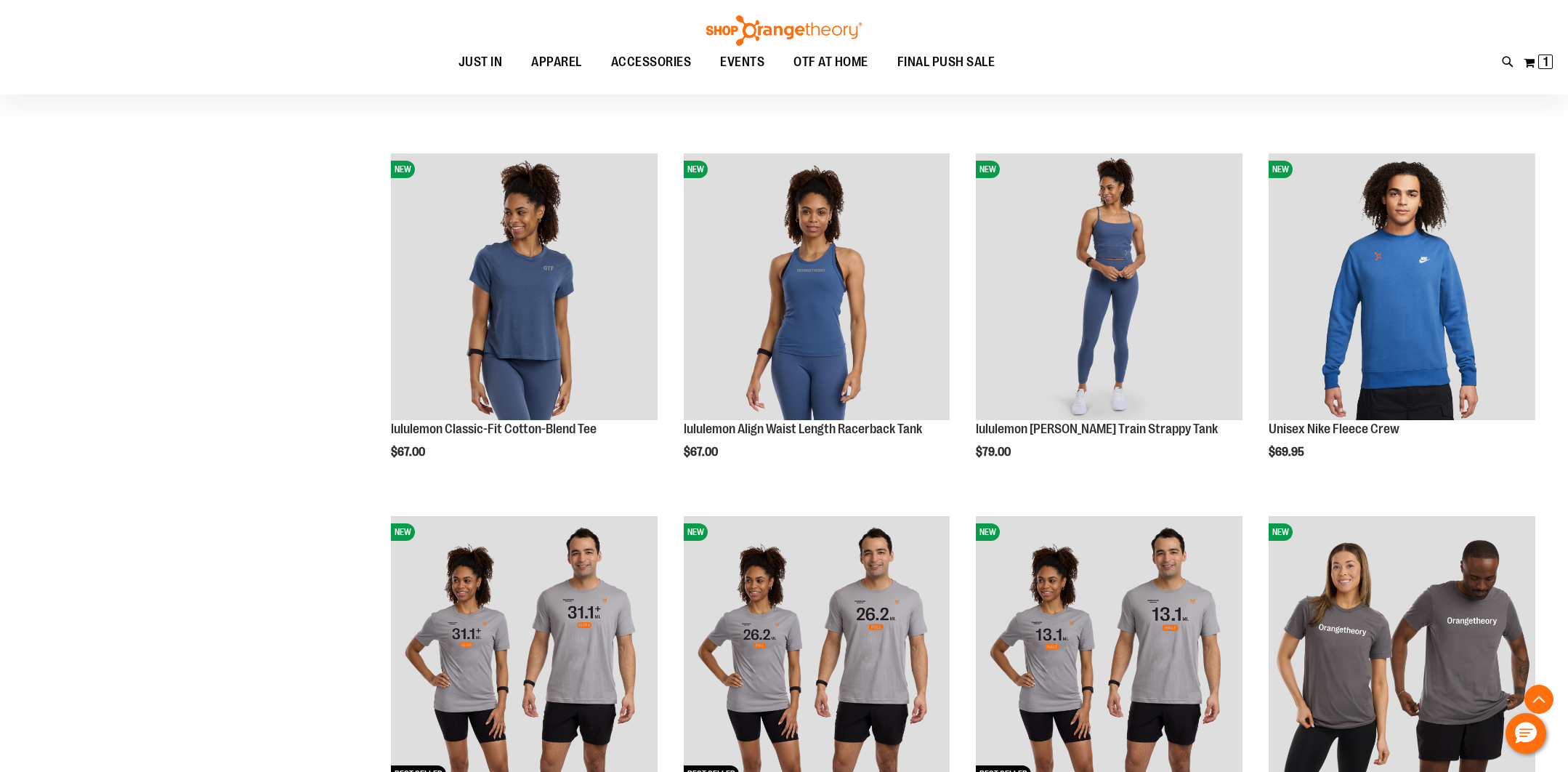
scroll to position [1399, 0]
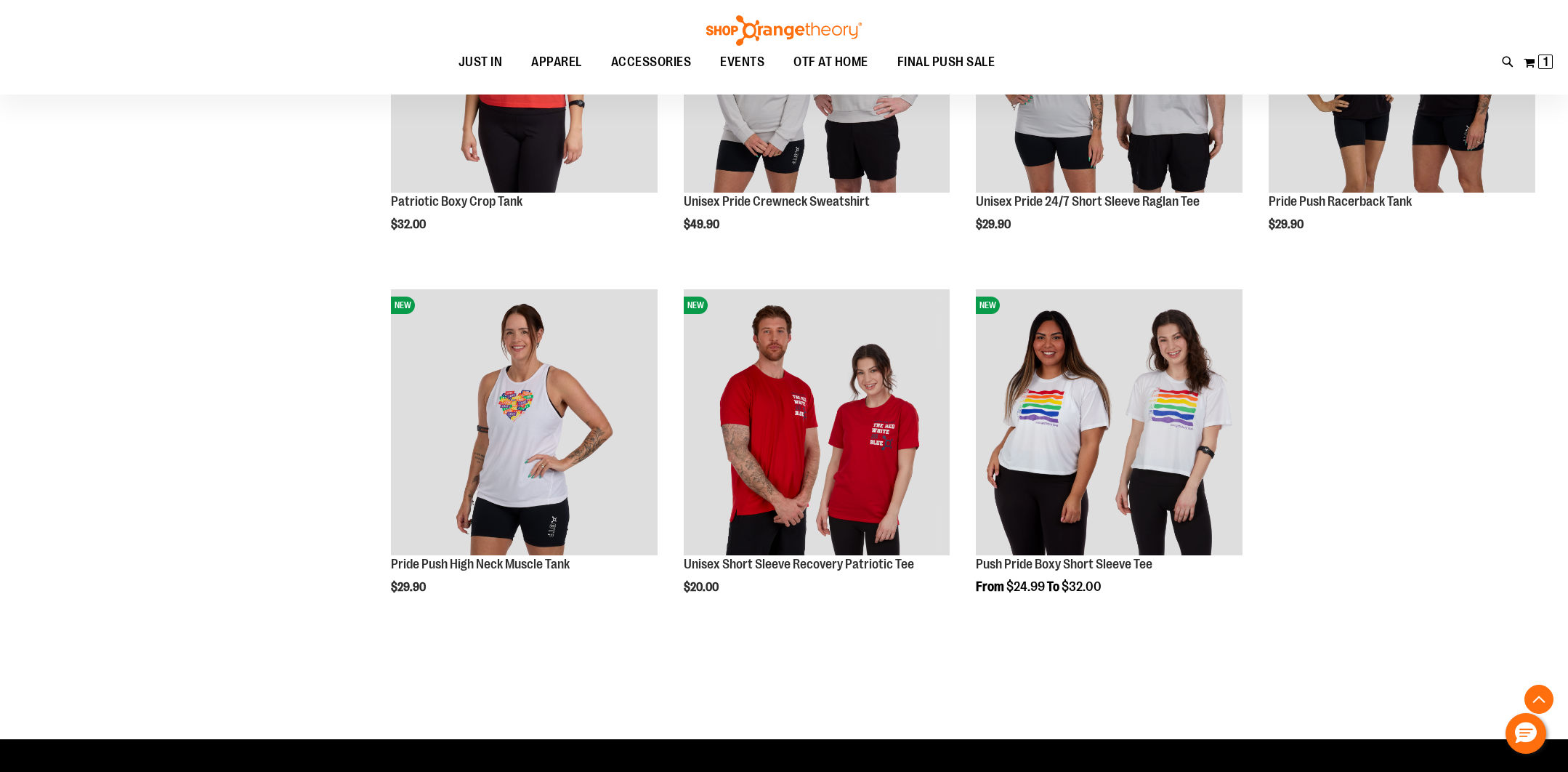
scroll to position [2501, 0]
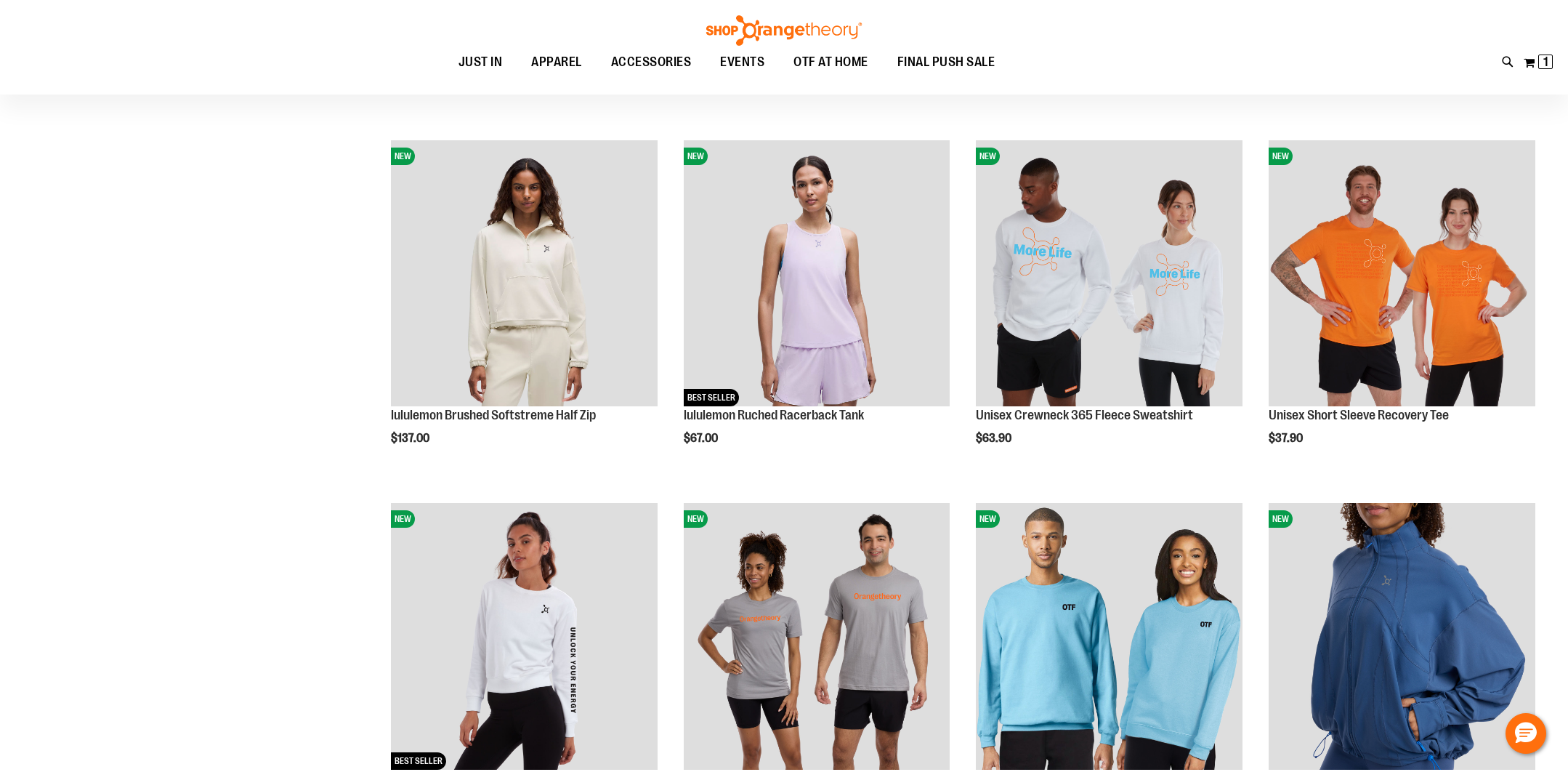
scroll to position [65, 0]
